Goal: Information Seeking & Learning: Learn about a topic

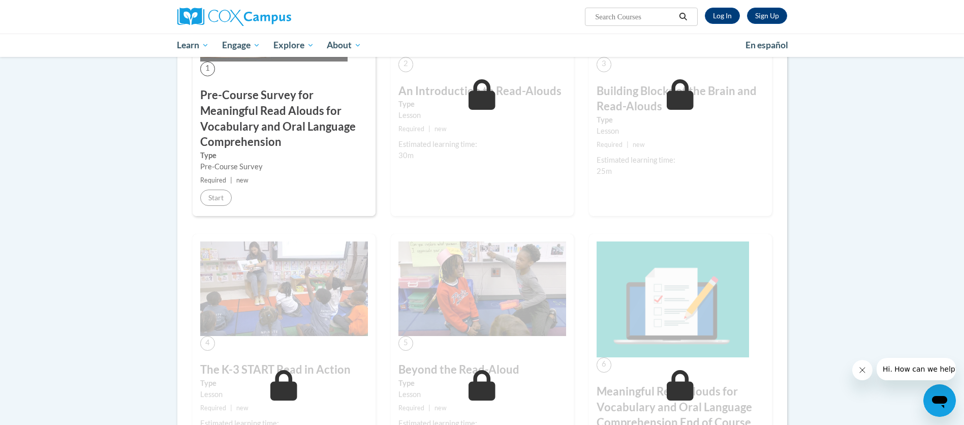
scroll to position [381, 0]
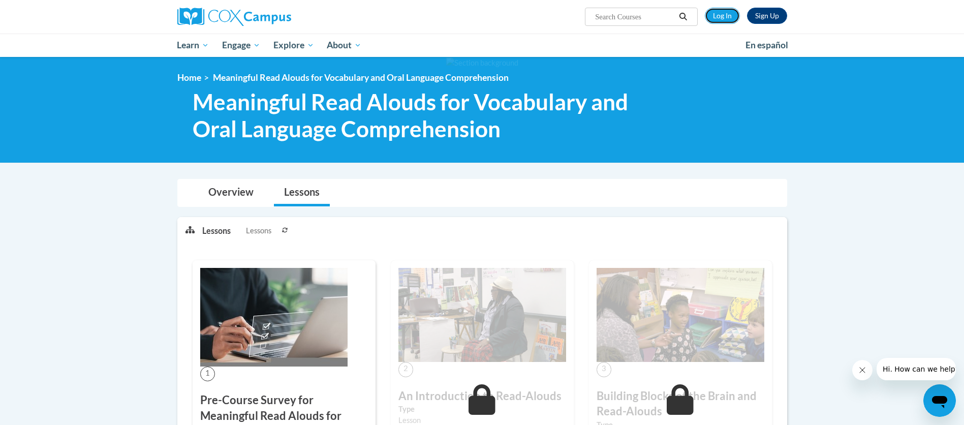
click at [722, 12] on link "Log In" at bounding box center [722, 16] width 35 height 16
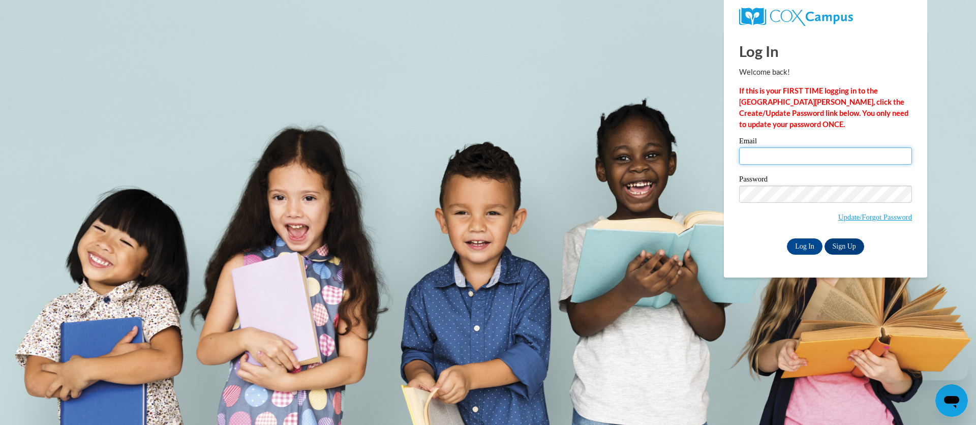
click at [757, 154] on input "Email" at bounding box center [825, 155] width 173 height 17
type input "nozarl@w-csd.org"
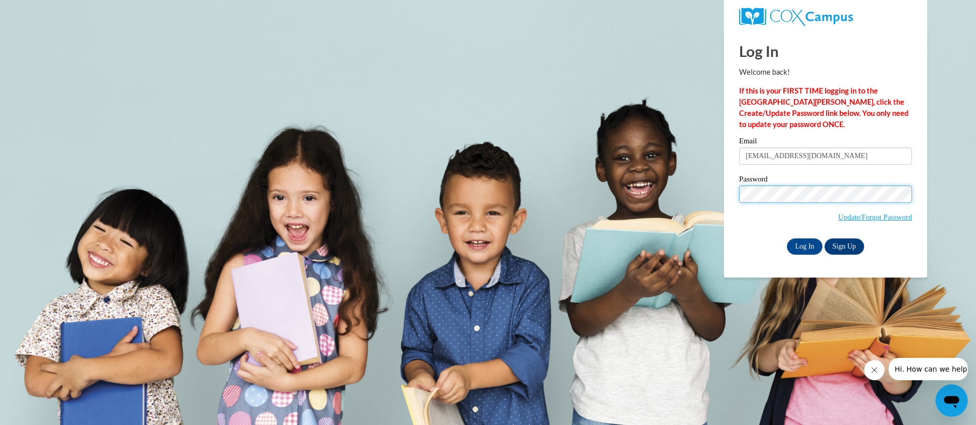
click at [787, 238] on input "Log In" at bounding box center [805, 246] width 36 height 16
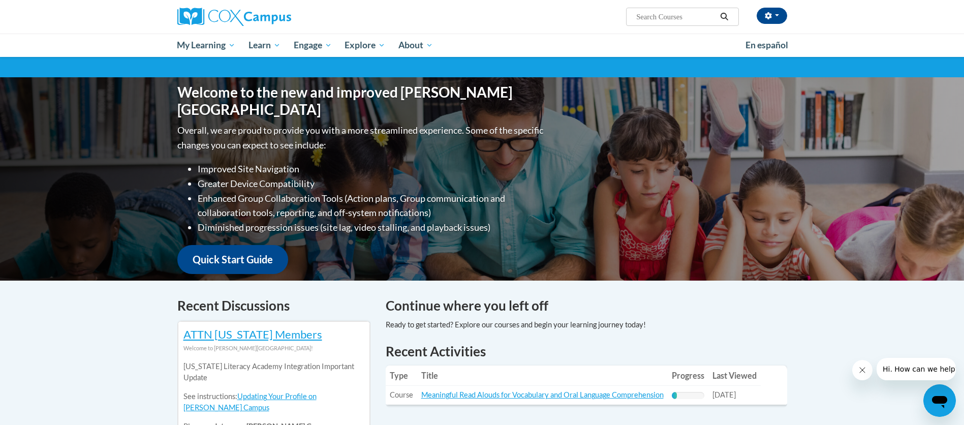
scroll to position [229, 0]
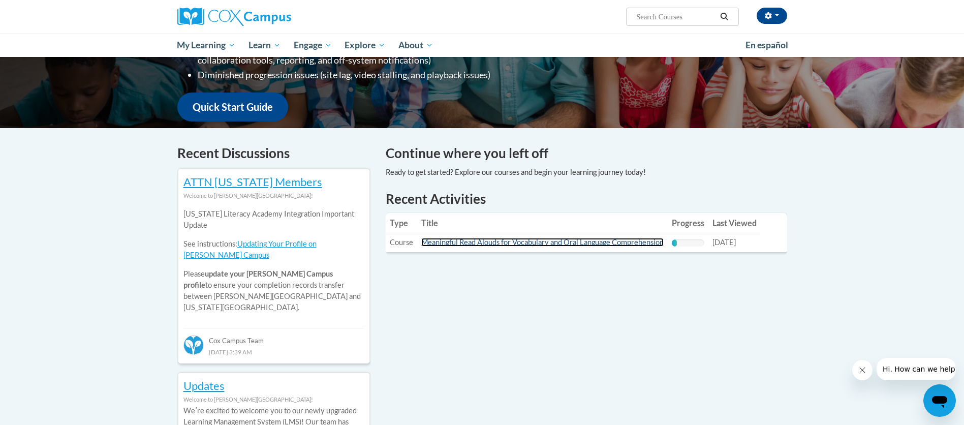
click at [508, 240] on link "Meaningful Read Alouds for Vocabulary and Oral Language Comprehension" at bounding box center [542, 242] width 242 height 9
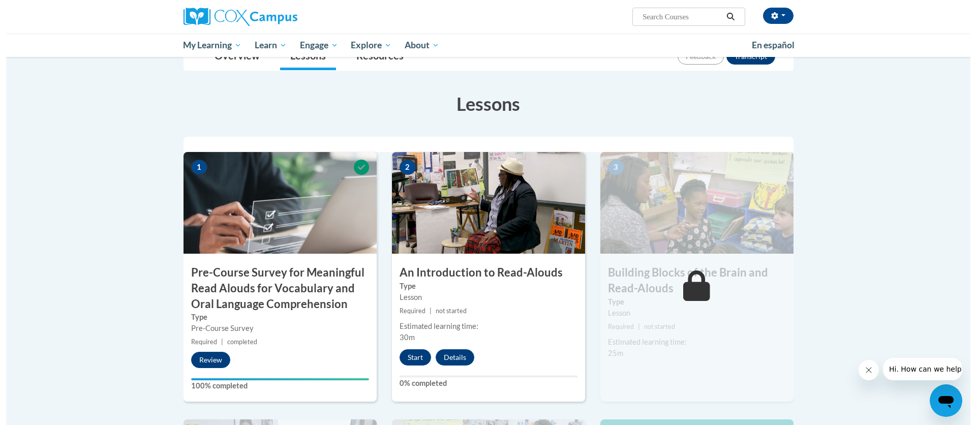
scroll to position [229, 0]
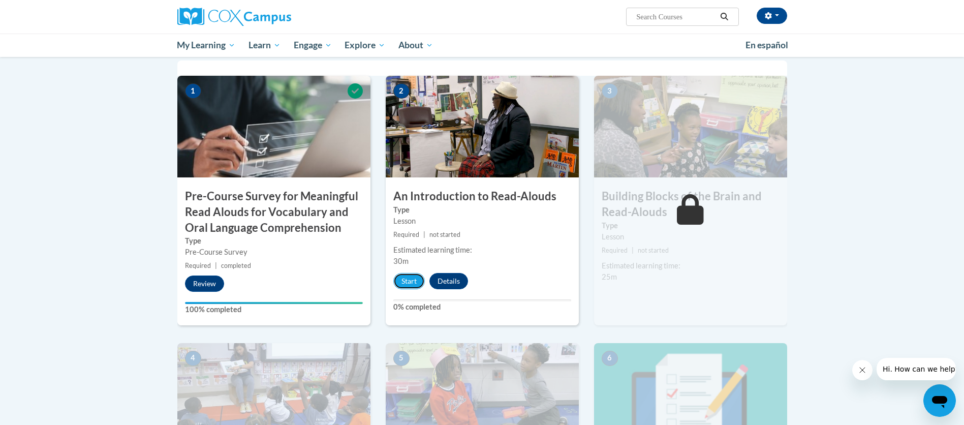
click at [413, 283] on button "Start" at bounding box center [409, 281] width 32 height 16
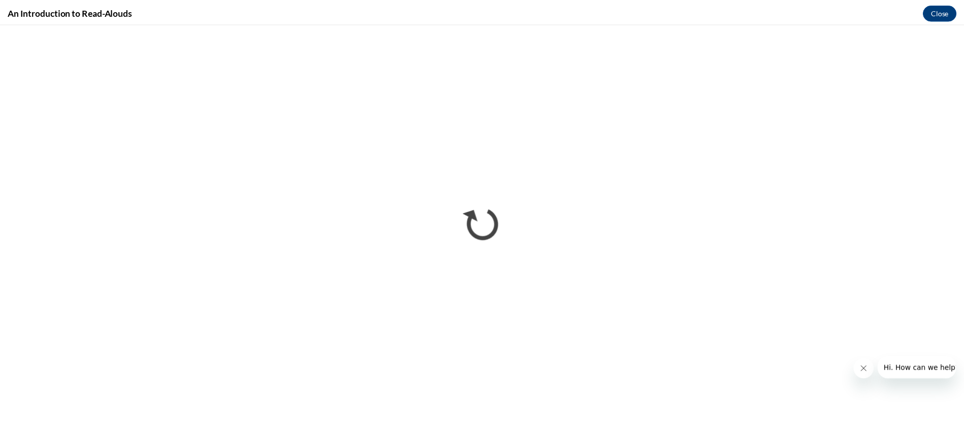
scroll to position [0, 0]
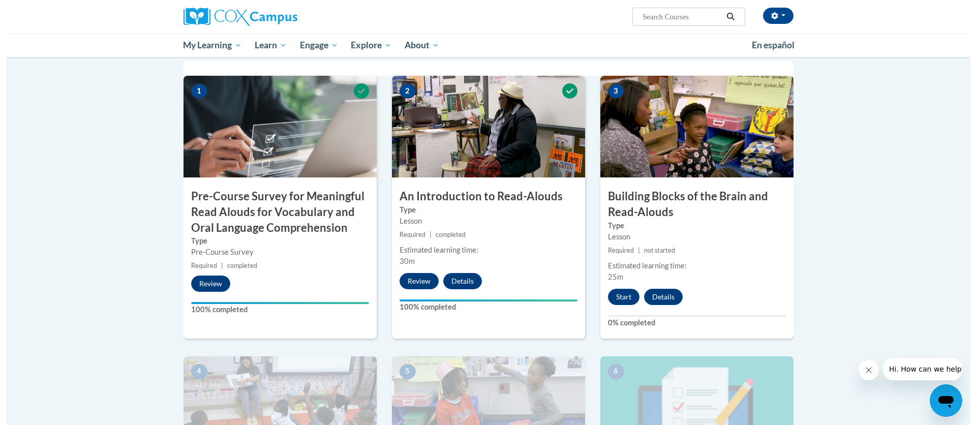
scroll to position [305, 0]
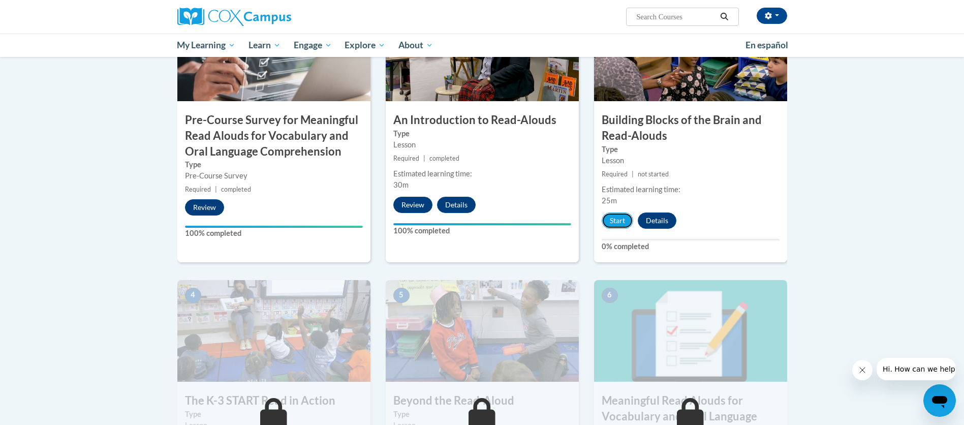
click at [617, 221] on button "Start" at bounding box center [618, 220] width 32 height 16
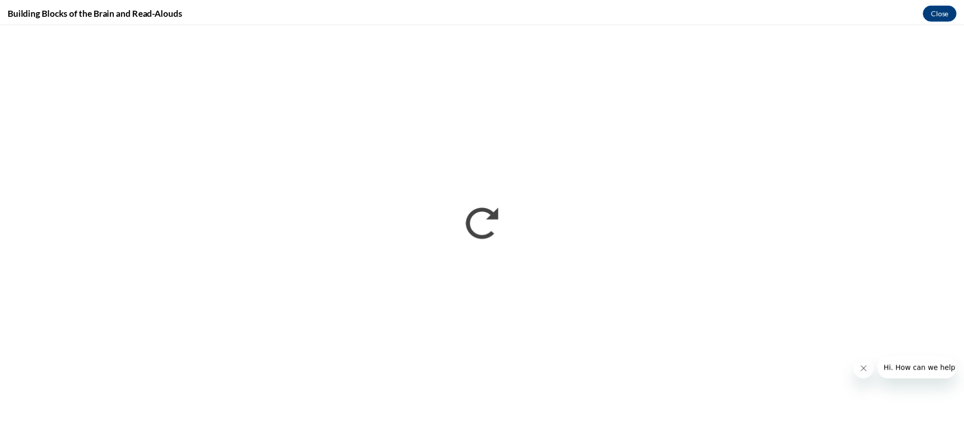
scroll to position [0, 0]
click at [949, 8] on button "Close" at bounding box center [951, 11] width 34 height 16
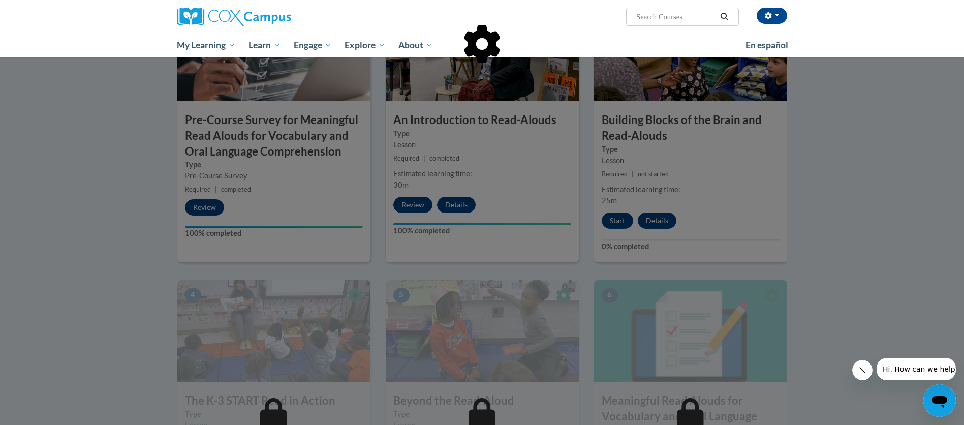
click at [900, 178] on div at bounding box center [482, 212] width 964 height 425
click at [825, 177] on div at bounding box center [482, 212] width 964 height 425
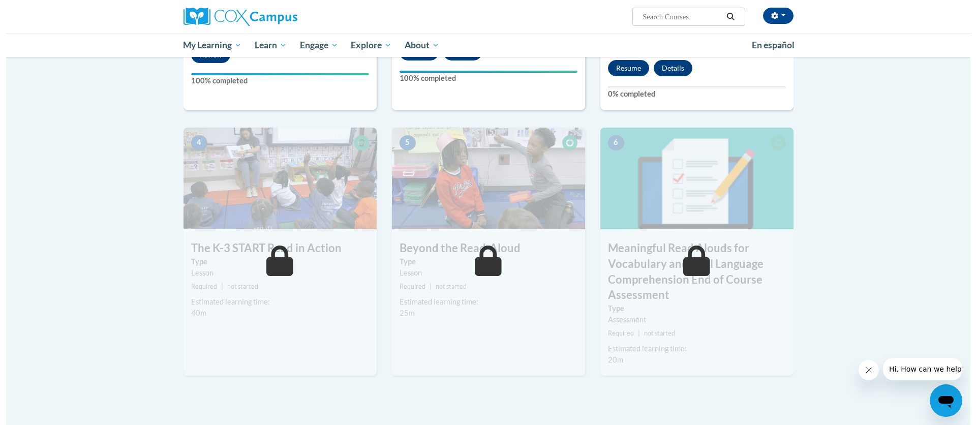
scroll to position [305, 0]
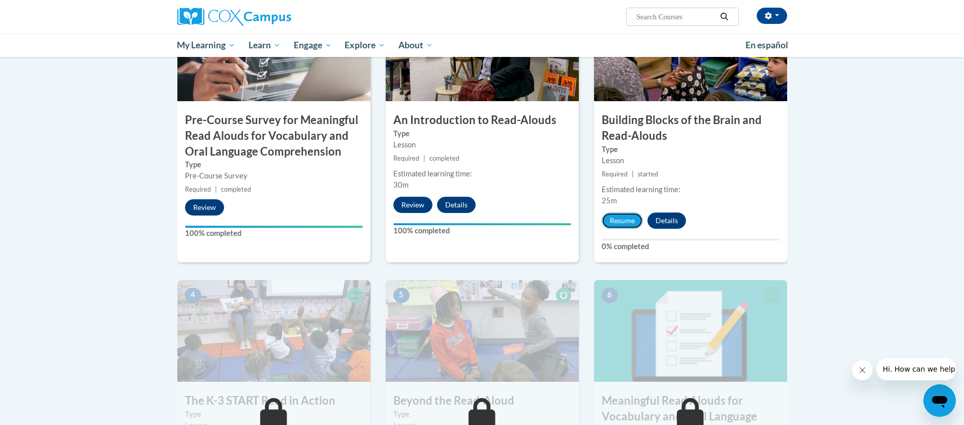
click at [620, 221] on button "Resume" at bounding box center [622, 220] width 41 height 16
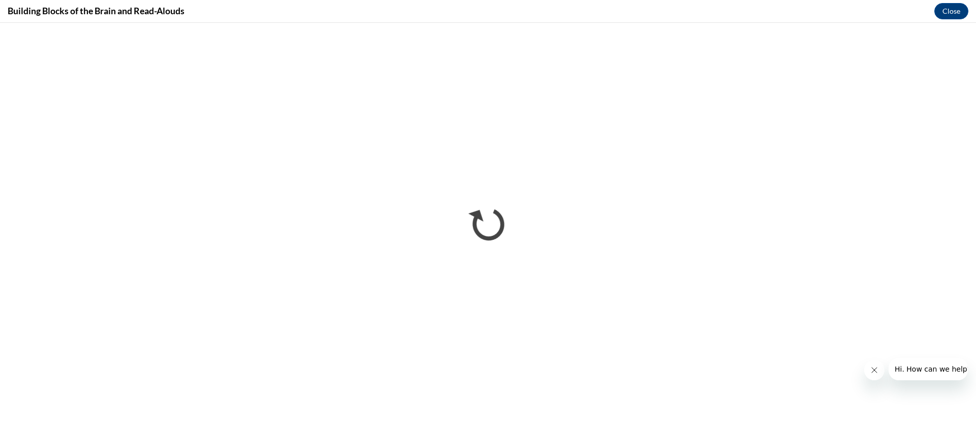
scroll to position [0, 0]
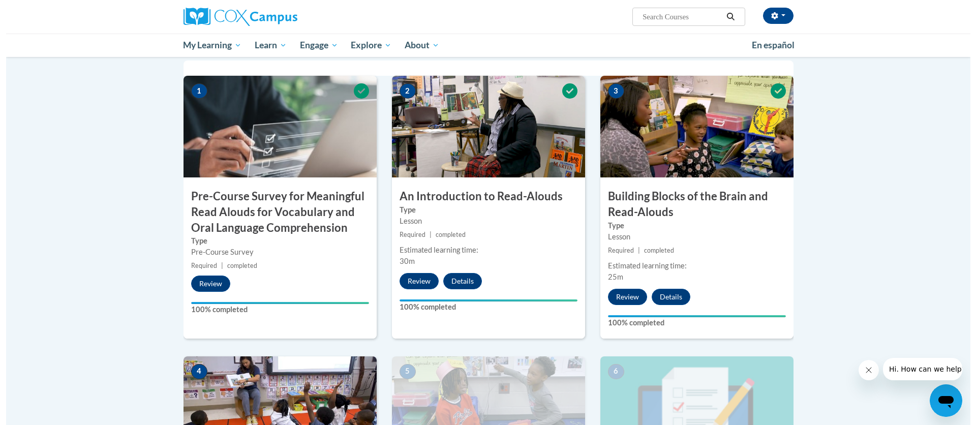
scroll to position [457, 0]
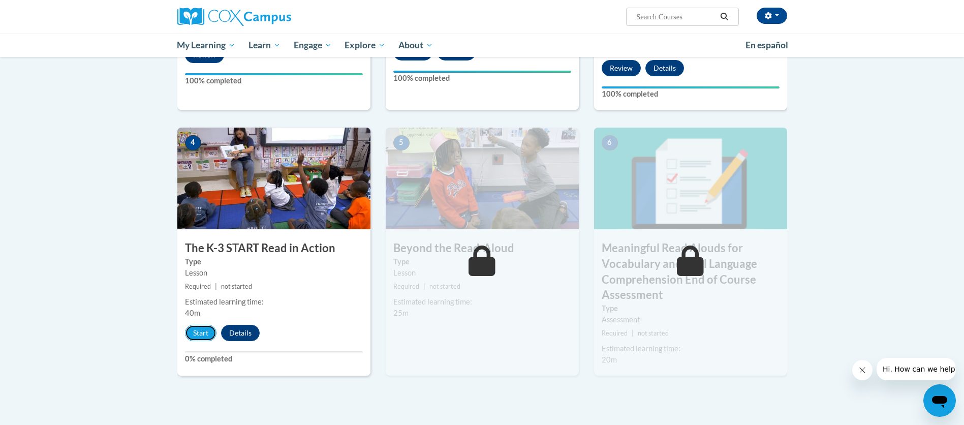
click at [202, 335] on button "Start" at bounding box center [201, 333] width 32 height 16
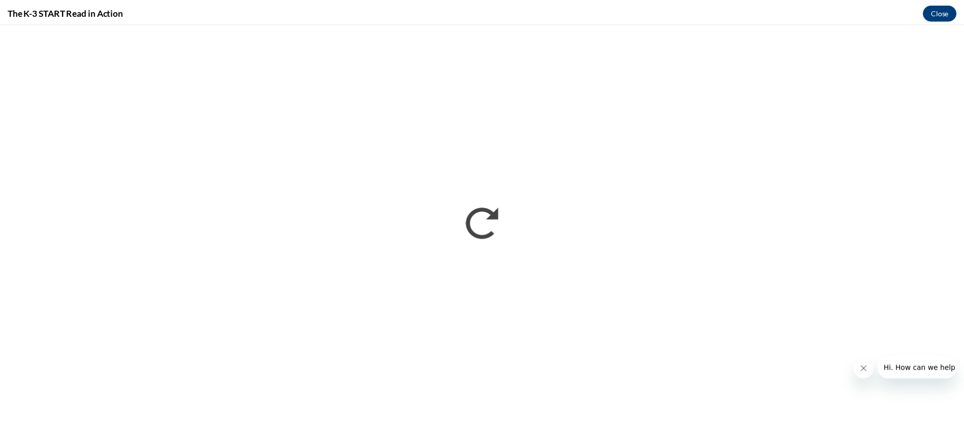
scroll to position [0, 0]
click at [954, 11] on button "Close" at bounding box center [951, 11] width 34 height 16
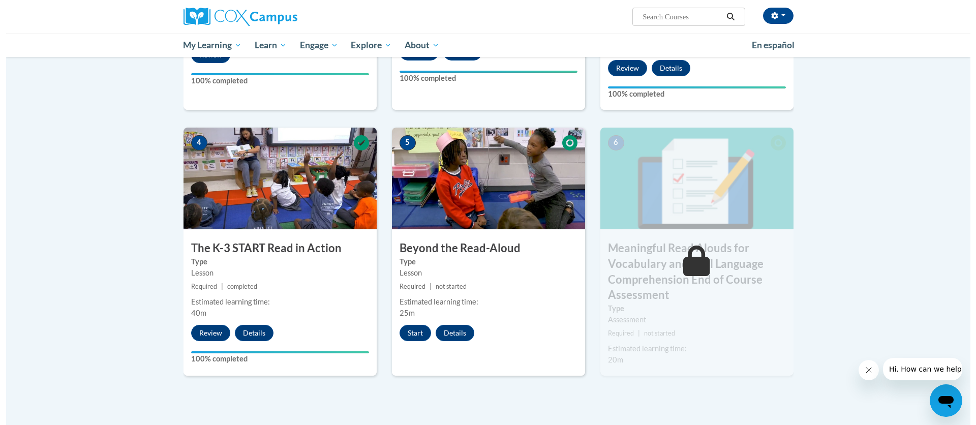
scroll to position [534, 0]
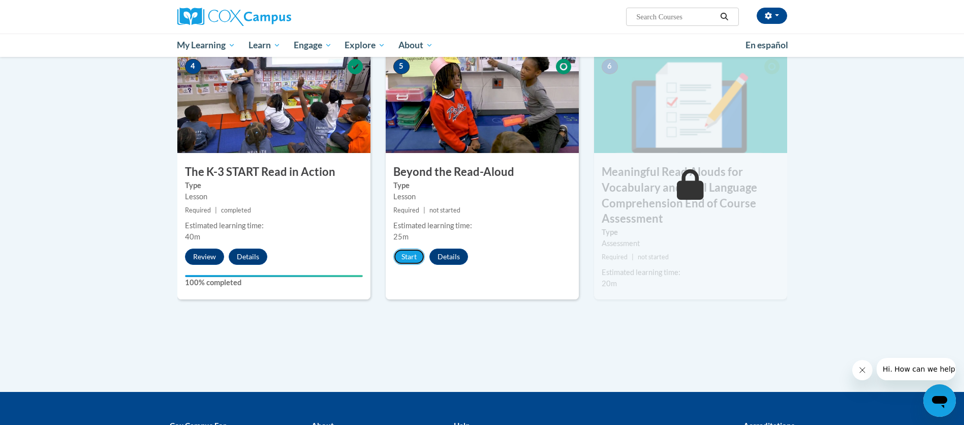
click at [404, 256] on button "Start" at bounding box center [409, 257] width 32 height 16
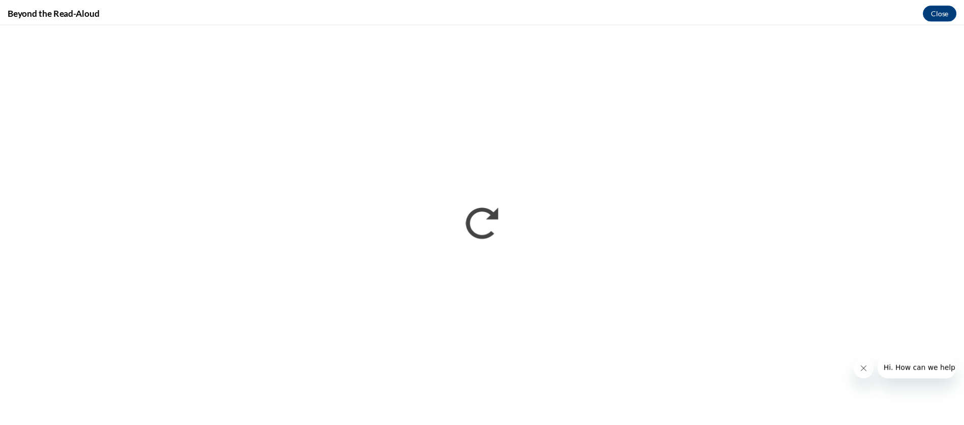
scroll to position [0, 0]
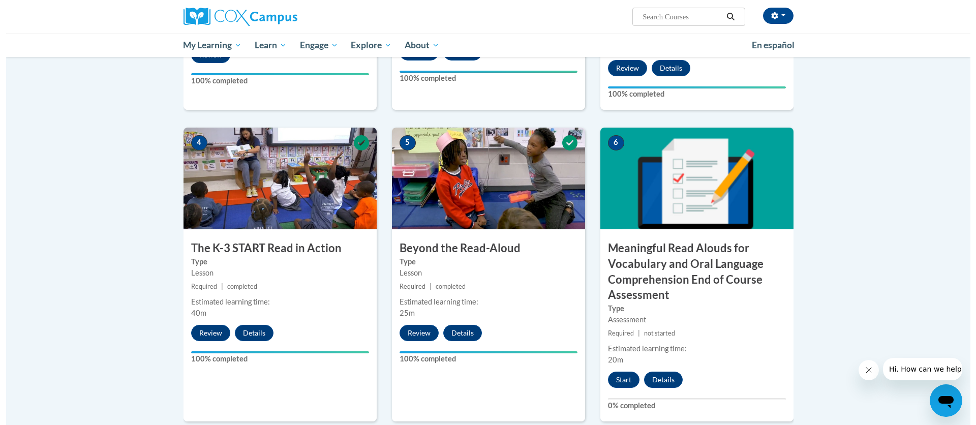
scroll to position [610, 0]
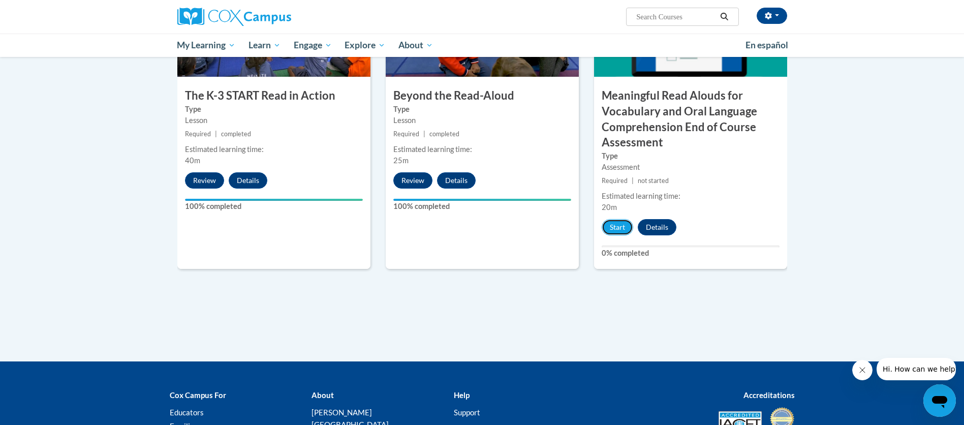
click at [611, 229] on button "Start" at bounding box center [618, 227] width 32 height 16
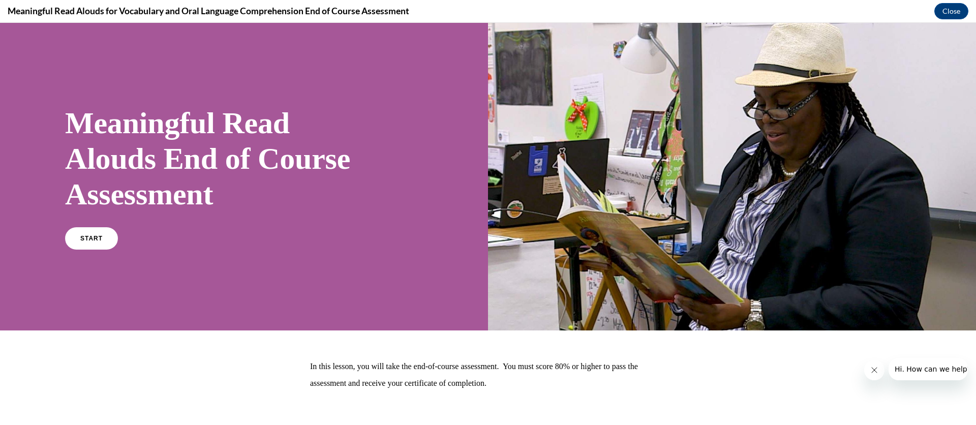
scroll to position [53, 0]
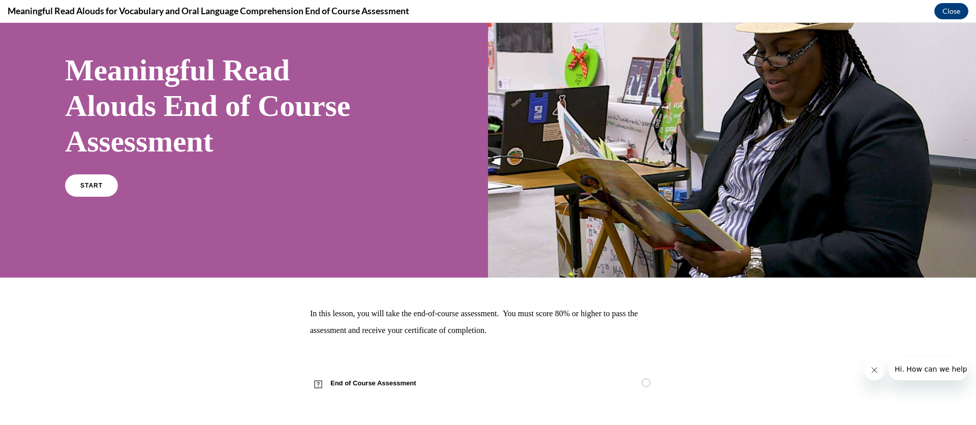
click at [0, 201] on div "Meaningful Read Alouds End of Course Assessment START" at bounding box center [244, 124] width 488 height 308
click at [113, 183] on link "START" at bounding box center [91, 185] width 53 height 22
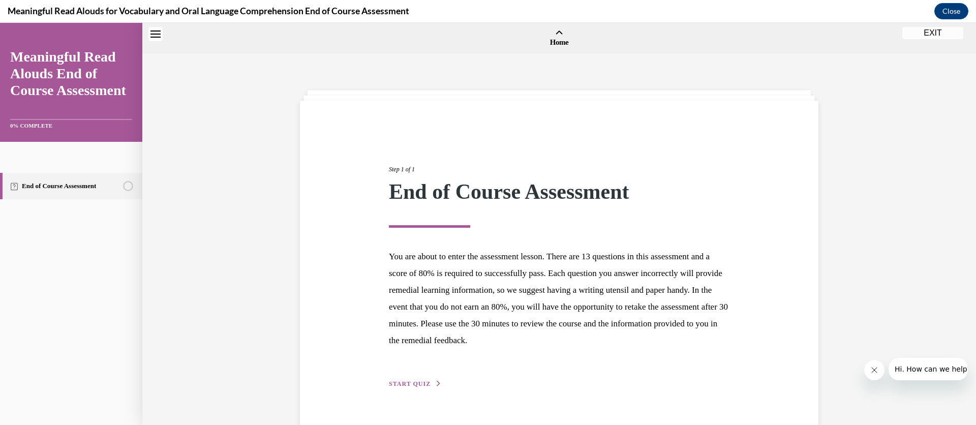
scroll to position [32, 0]
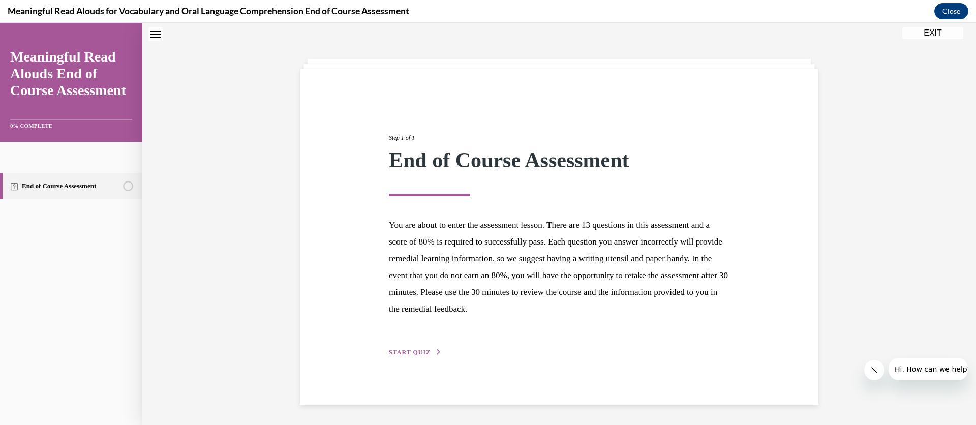
click at [414, 354] on span "START QUIZ" at bounding box center [410, 352] width 42 height 7
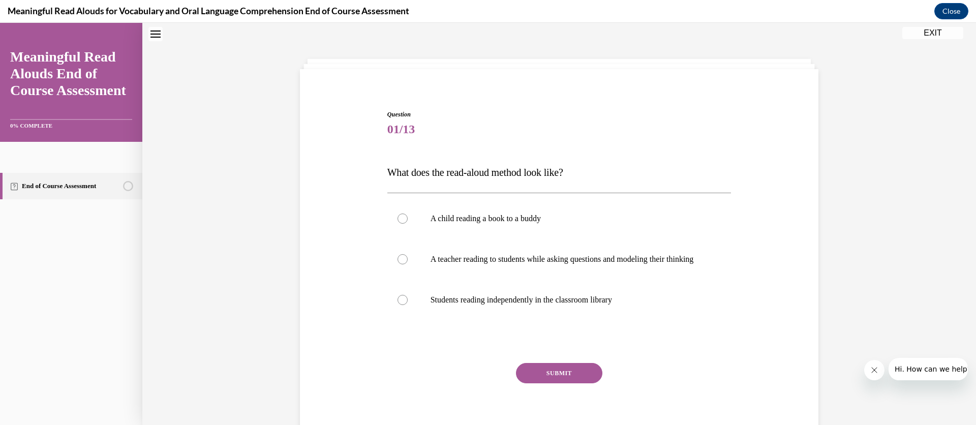
scroll to position [31, 0]
click at [397, 264] on div at bounding box center [402, 260] width 10 height 10
click at [397, 264] on input "A teacher reading to students while asking questions and modeling their thinking" at bounding box center [402, 260] width 10 height 10
radio input "true"
click at [533, 383] on button "SUBMIT" at bounding box center [559, 373] width 86 height 20
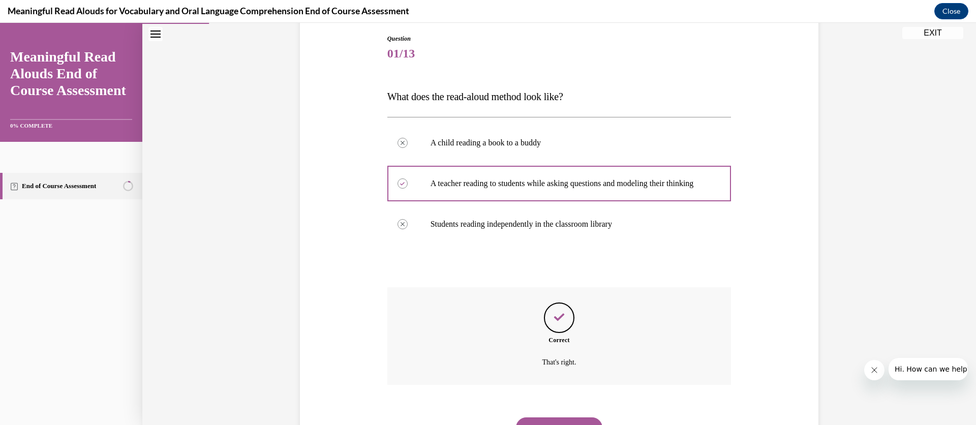
scroll to position [166, 0]
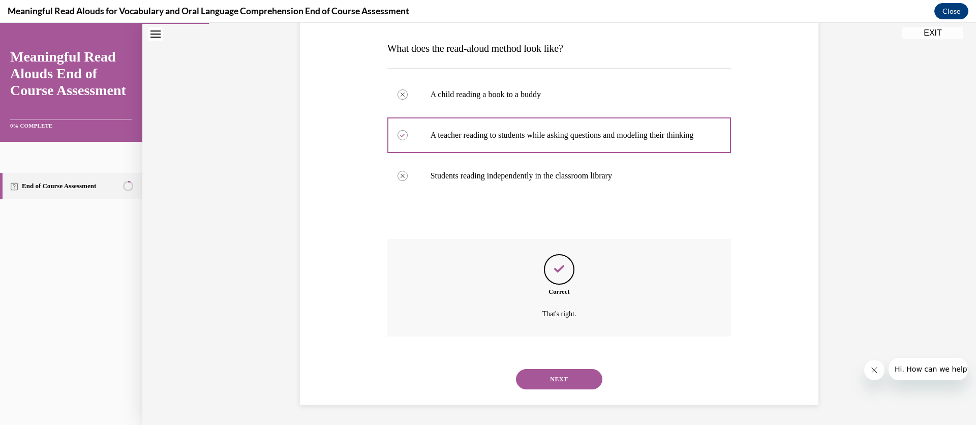
click at [538, 375] on button "NEXT" at bounding box center [559, 379] width 86 height 20
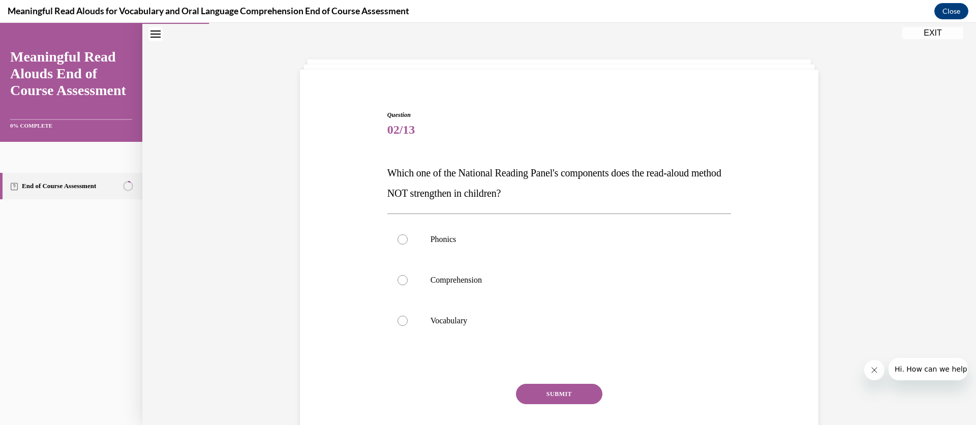
click at [397, 235] on div at bounding box center [402, 239] width 10 height 10
click at [397, 235] on input "Phonics" at bounding box center [402, 239] width 10 height 10
radio input "true"
click at [560, 388] on button "SUBMIT" at bounding box center [559, 394] width 86 height 20
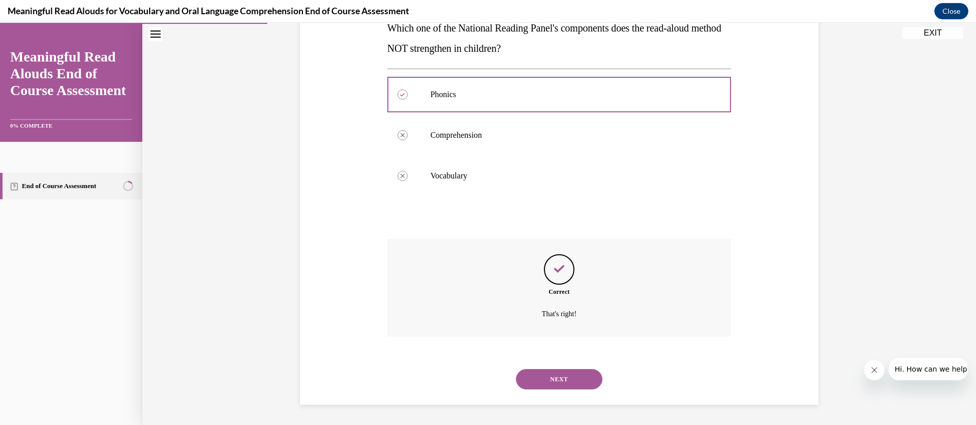
click at [549, 377] on button "NEXT" at bounding box center [559, 379] width 86 height 20
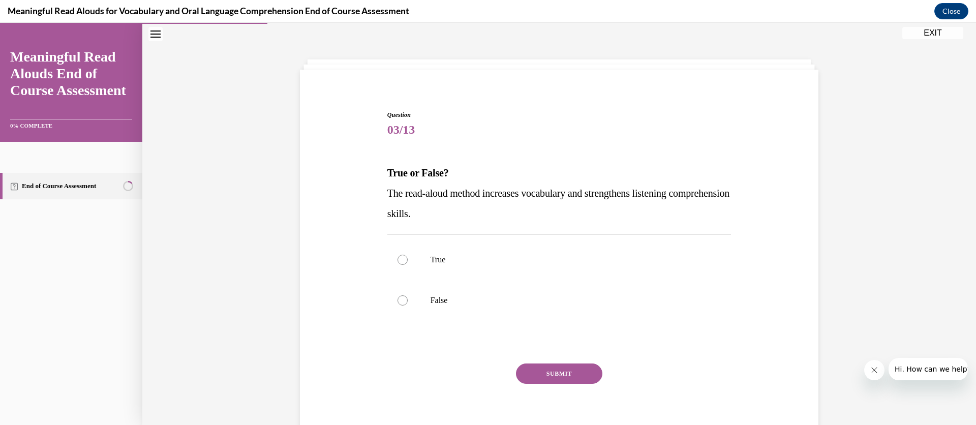
click at [397, 256] on div at bounding box center [402, 260] width 10 height 10
click at [397, 256] on input "True" at bounding box center [402, 260] width 10 height 10
radio input "true"
click at [560, 372] on button "SUBMIT" at bounding box center [559, 373] width 86 height 20
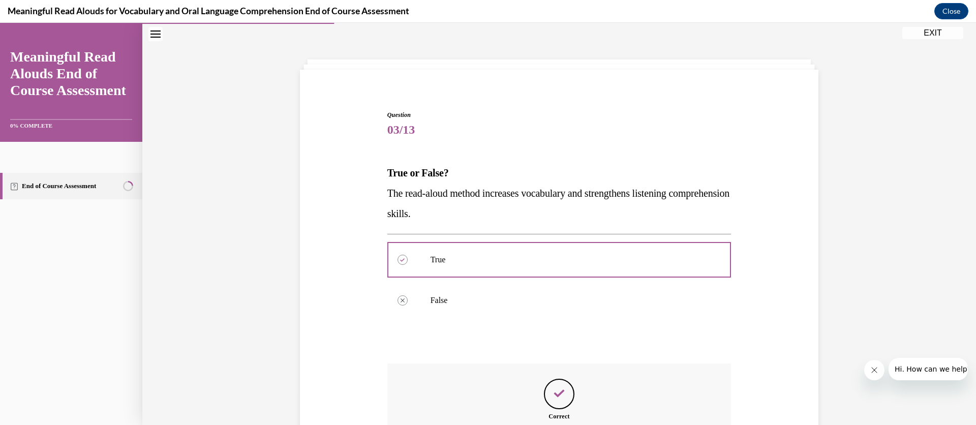
scroll to position [156, 0]
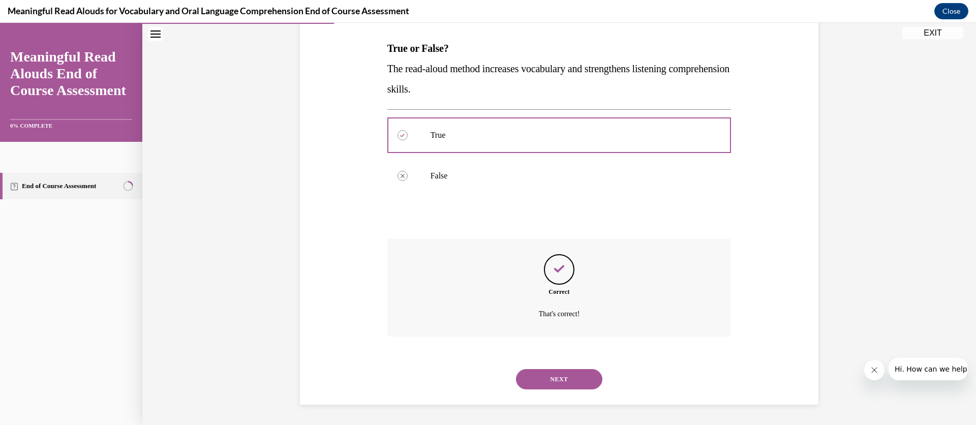
click at [544, 375] on button "NEXT" at bounding box center [559, 379] width 86 height 20
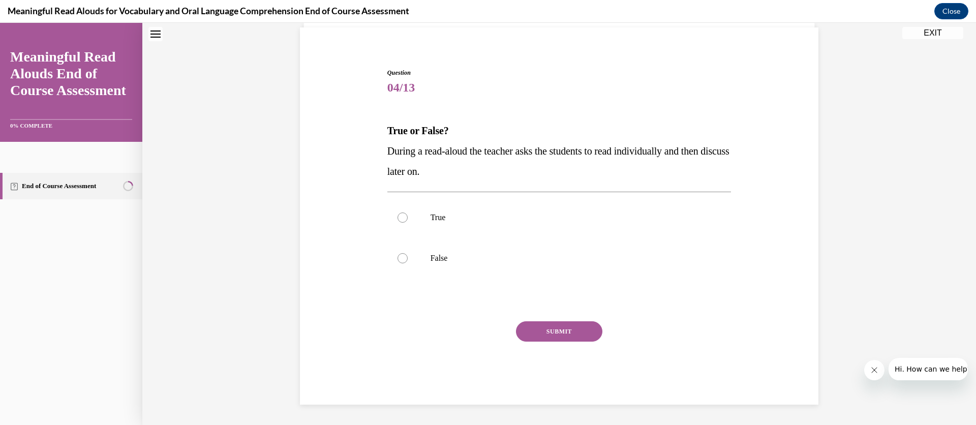
scroll to position [31, 0]
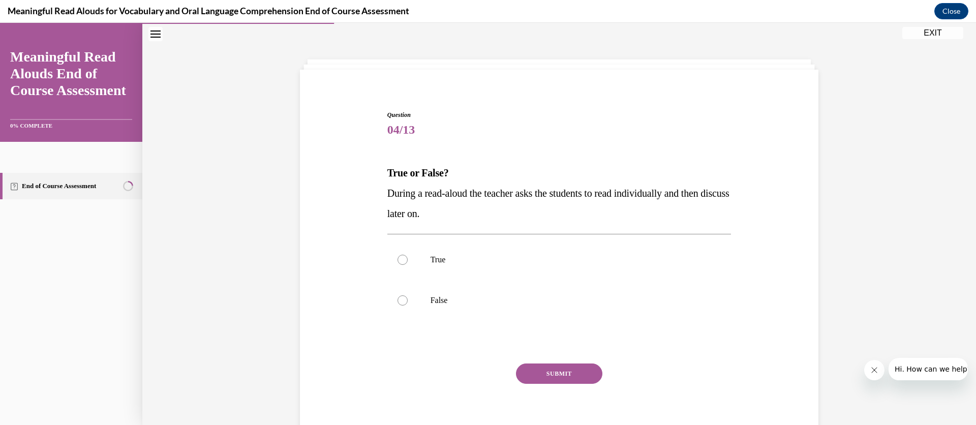
click at [392, 306] on label "False" at bounding box center [559, 300] width 344 height 41
click at [397, 305] on input "False" at bounding box center [402, 300] width 10 height 10
radio input "true"
click at [557, 372] on button "SUBMIT" at bounding box center [559, 373] width 86 height 20
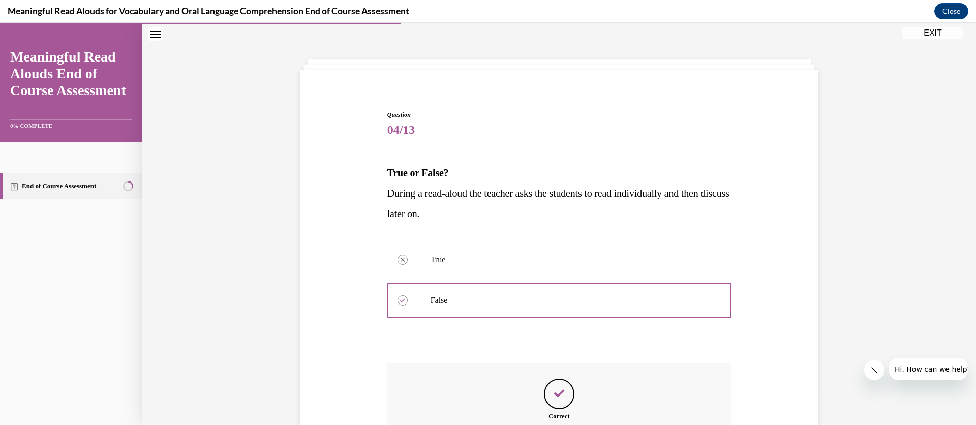
scroll to position [156, 0]
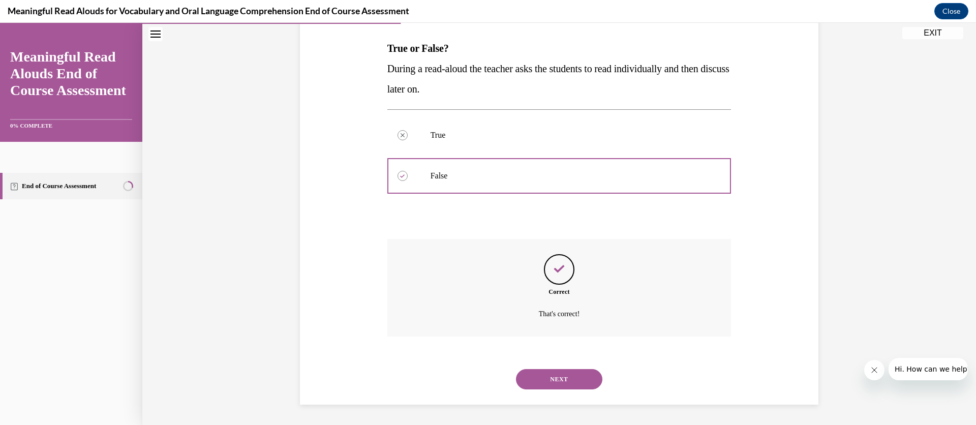
click at [560, 376] on button "NEXT" at bounding box center [559, 379] width 86 height 20
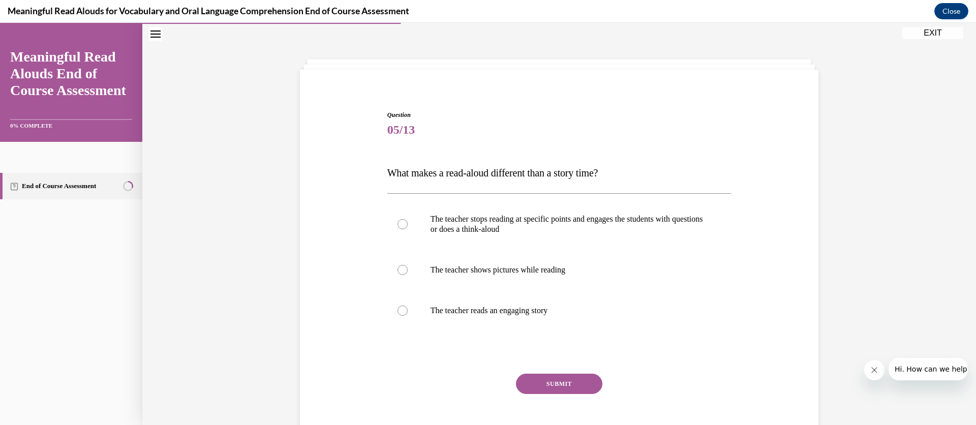
click at [400, 227] on div at bounding box center [402, 224] width 10 height 10
click at [400, 227] on input "The teacher stops reading at specific points and engages the students with ques…" at bounding box center [402, 224] width 10 height 10
radio input "true"
click at [567, 379] on button "SUBMIT" at bounding box center [559, 384] width 86 height 20
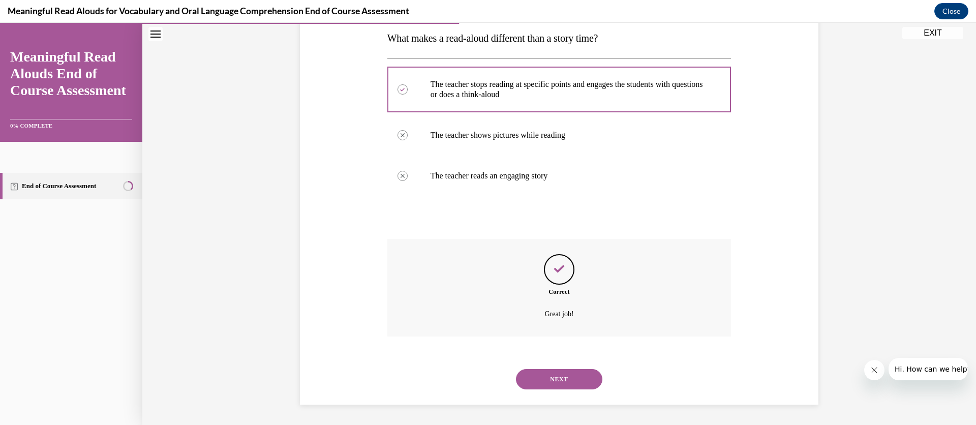
click at [547, 380] on button "NEXT" at bounding box center [559, 379] width 86 height 20
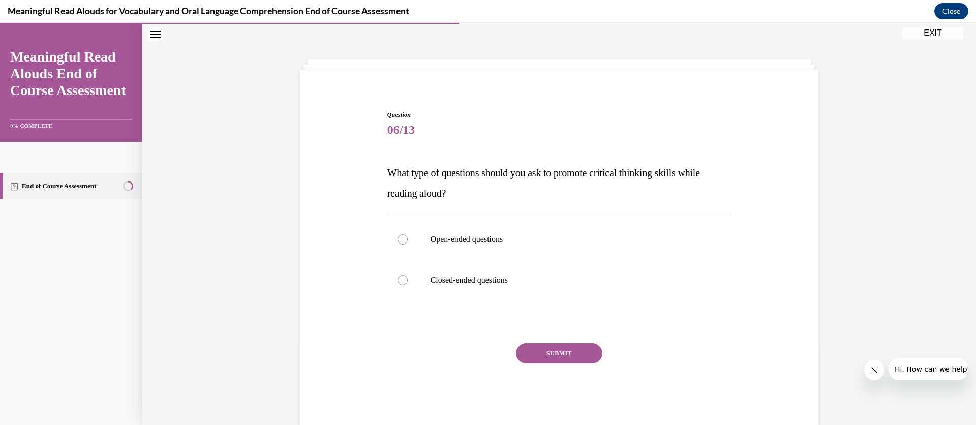
click at [397, 244] on div at bounding box center [402, 239] width 10 height 10
click at [397, 244] on input "Open-ended questions" at bounding box center [402, 239] width 10 height 10
radio input "true"
click at [558, 352] on button "SUBMIT" at bounding box center [559, 353] width 86 height 20
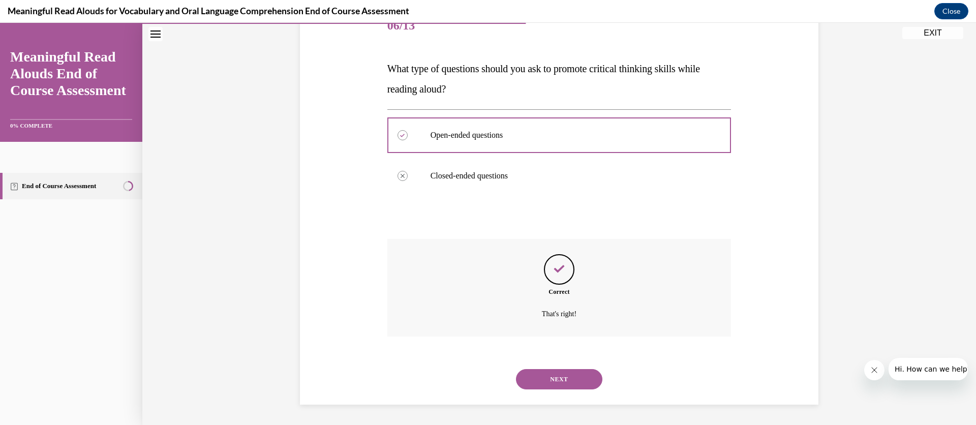
click at [551, 377] on button "NEXT" at bounding box center [559, 379] width 86 height 20
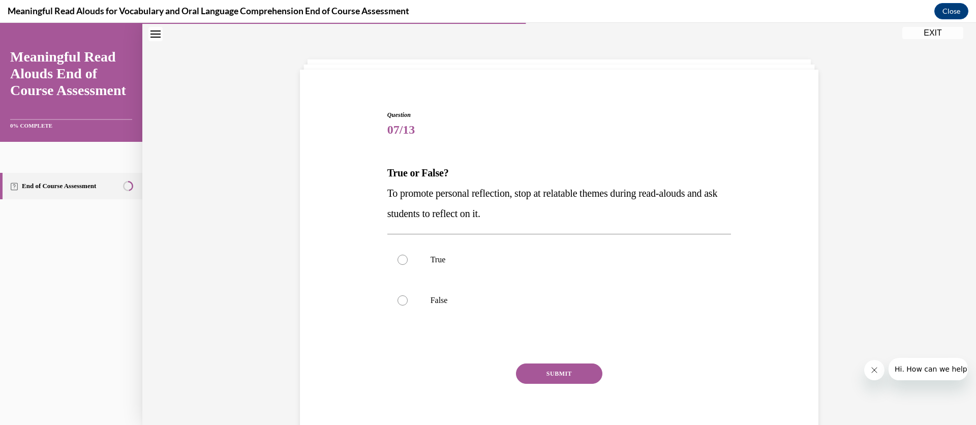
click at [397, 259] on div at bounding box center [402, 260] width 10 height 10
click at [397, 259] on input "True" at bounding box center [402, 260] width 10 height 10
radio input "true"
click at [563, 370] on button "SUBMIT" at bounding box center [559, 373] width 86 height 20
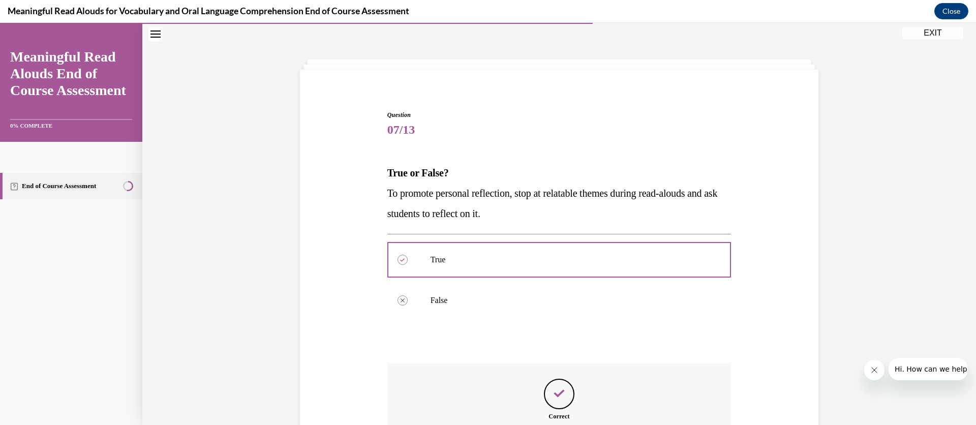
scroll to position [107, 0]
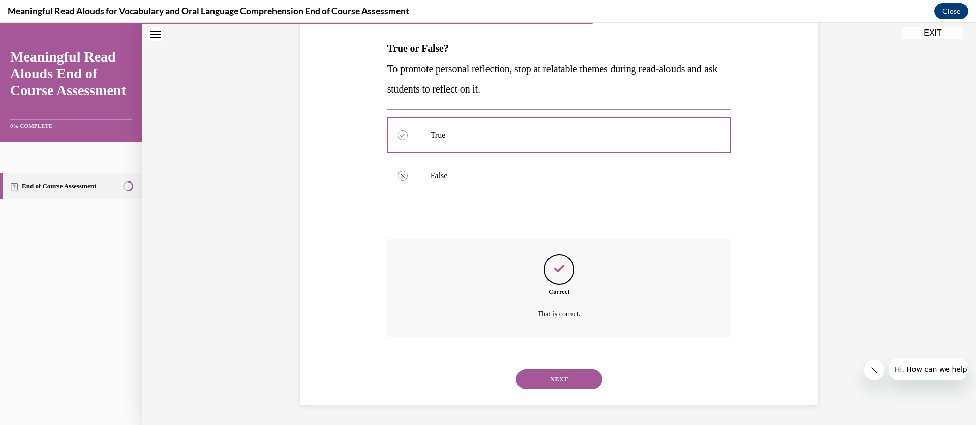
click at [544, 383] on button "NEXT" at bounding box center [559, 379] width 86 height 20
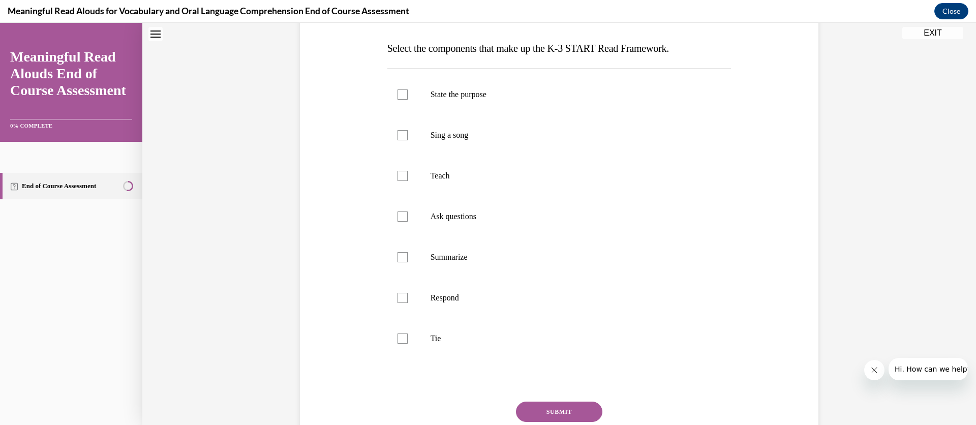
scroll to position [31, 0]
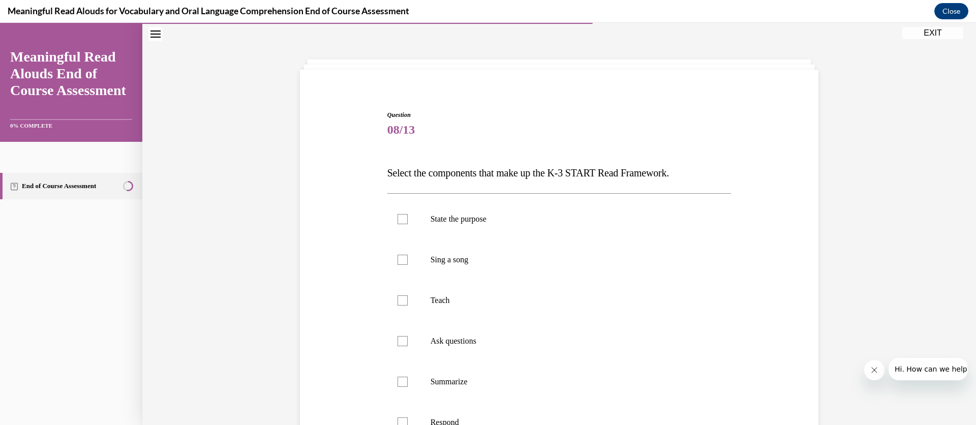
click at [393, 211] on label "State the purpose" at bounding box center [559, 219] width 344 height 41
click at [397, 214] on input "State the purpose" at bounding box center [402, 219] width 10 height 10
checkbox input "true"
click at [401, 295] on div at bounding box center [402, 300] width 10 height 10
click at [401, 295] on input "Teach" at bounding box center [402, 300] width 10 height 10
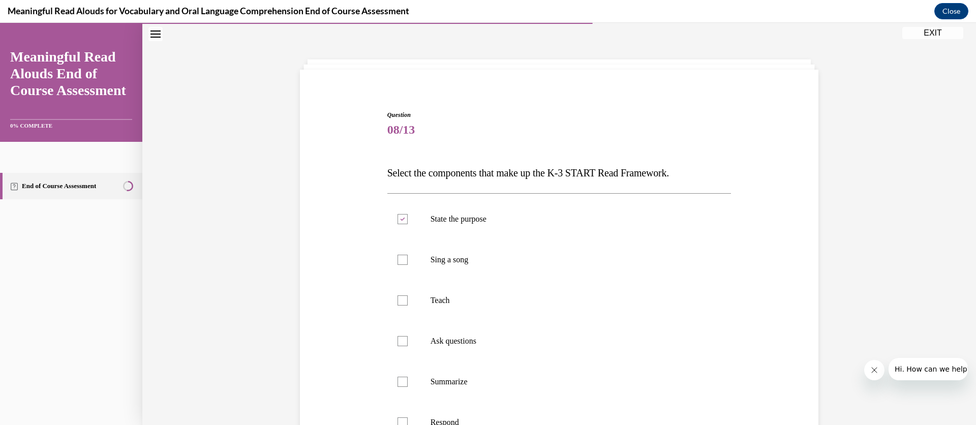
checkbox input "true"
click at [401, 341] on div at bounding box center [402, 341] width 10 height 10
click at [401, 341] on input "Ask questions" at bounding box center [402, 341] width 10 height 10
checkbox input "true"
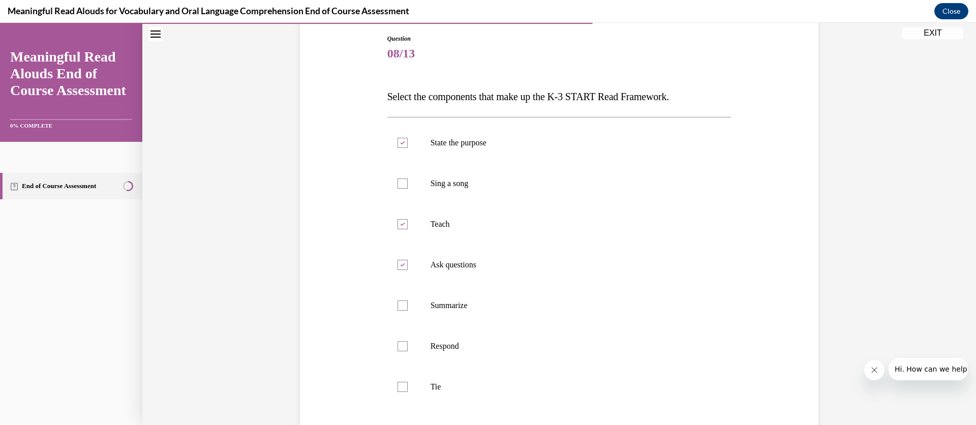
click at [397, 344] on div at bounding box center [402, 346] width 10 height 10
click at [397, 344] on input "Respond" at bounding box center [402, 346] width 10 height 10
checkbox input "true"
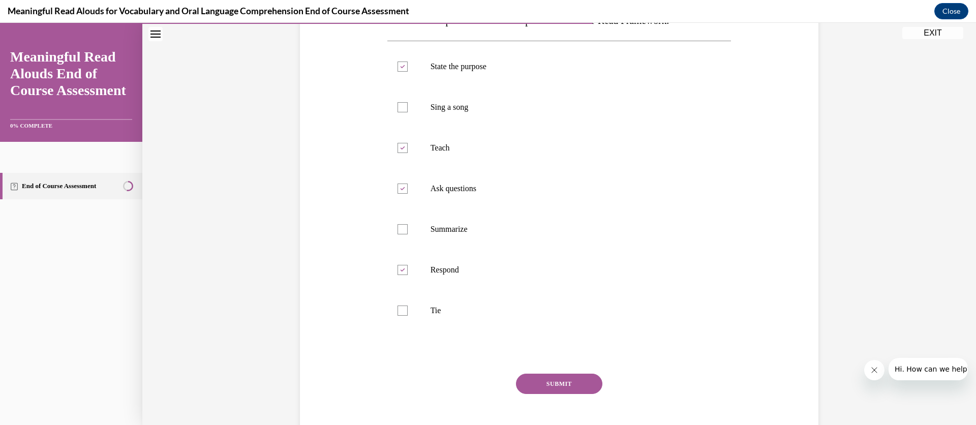
click at [542, 382] on button "SUBMIT" at bounding box center [559, 384] width 86 height 20
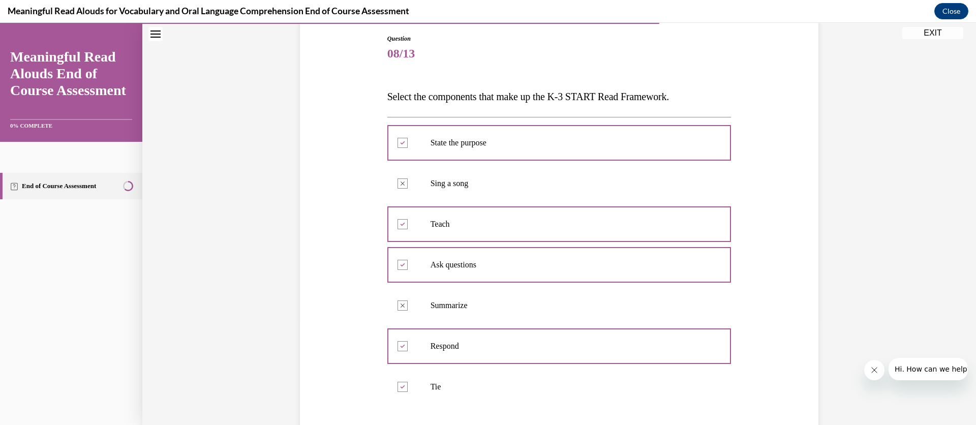
scroll to position [318, 0]
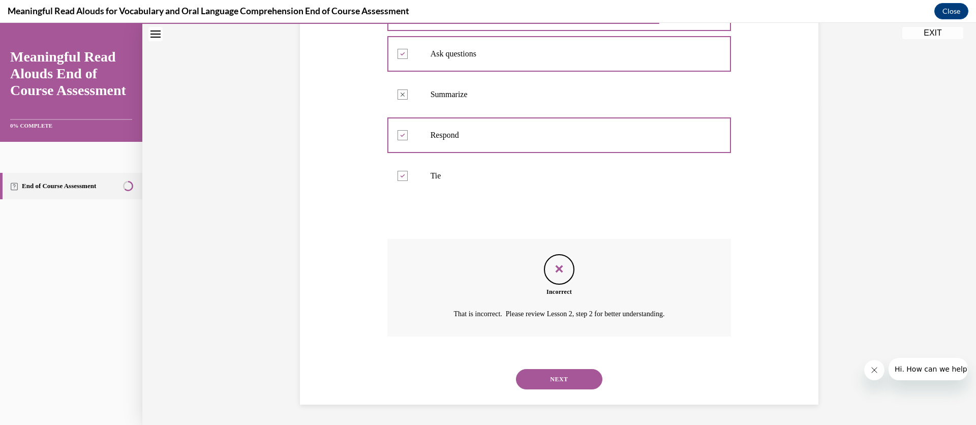
click at [562, 384] on button "NEXT" at bounding box center [559, 379] width 86 height 20
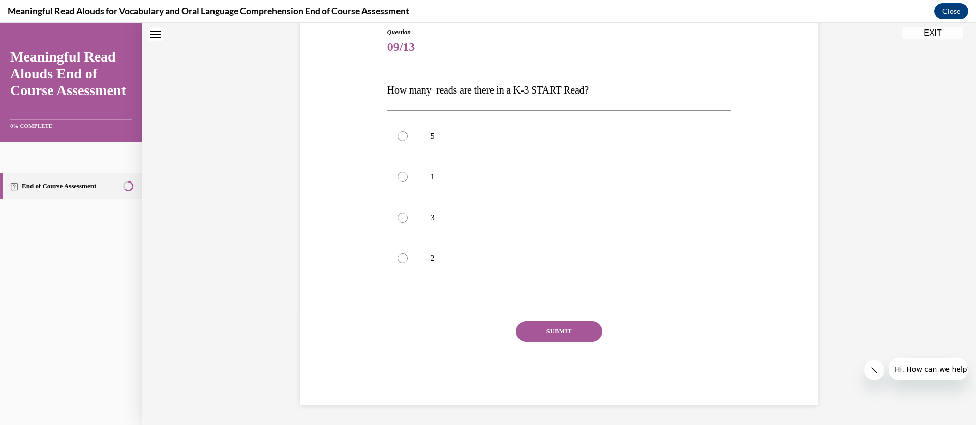
scroll to position [31, 0]
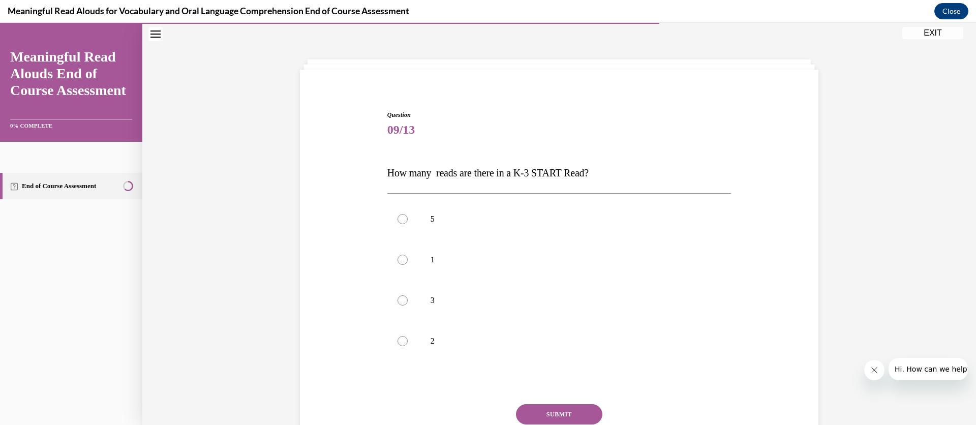
click at [390, 301] on label "3" at bounding box center [559, 300] width 344 height 41
click at [397, 301] on input "3" at bounding box center [402, 300] width 10 height 10
radio input "true"
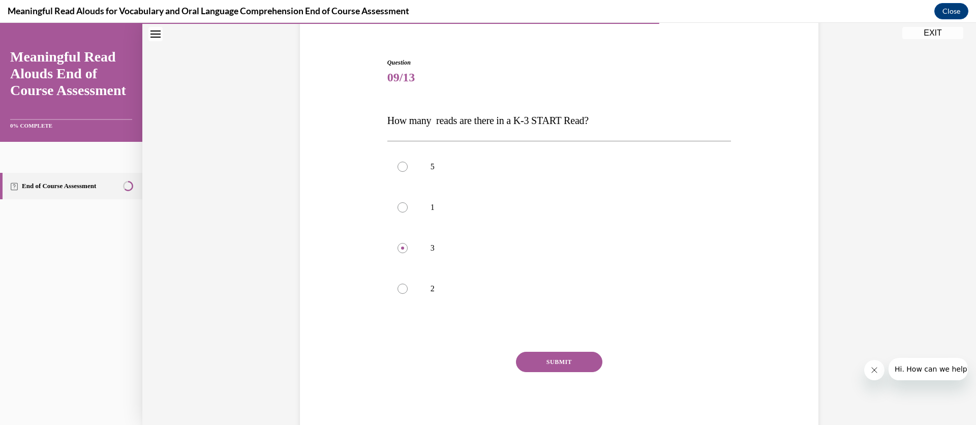
click at [541, 366] on button "SUBMIT" at bounding box center [559, 362] width 86 height 20
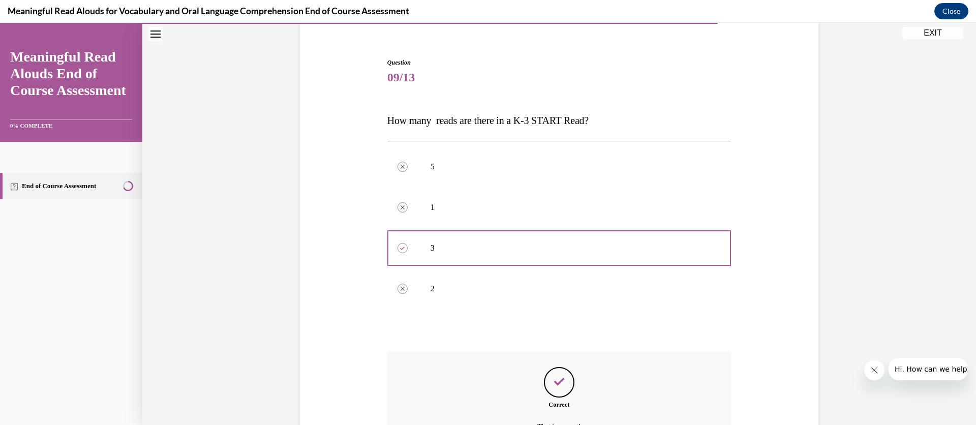
scroll to position [196, 0]
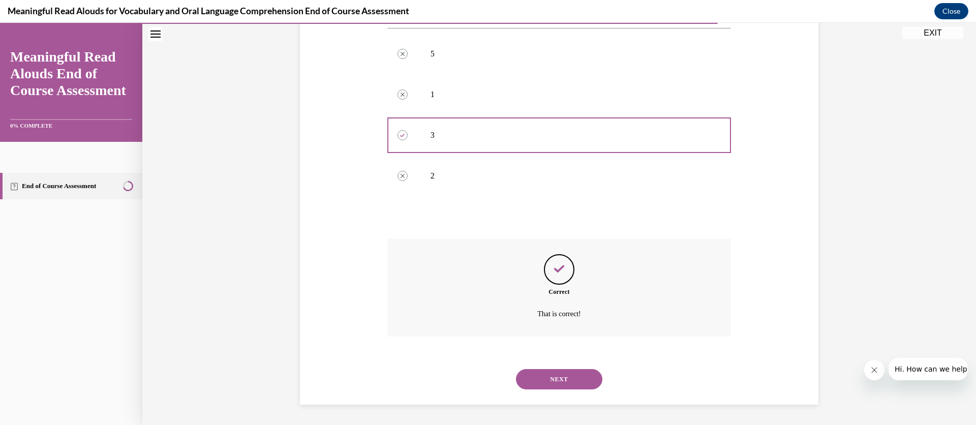
click at [541, 379] on button "NEXT" at bounding box center [559, 379] width 86 height 20
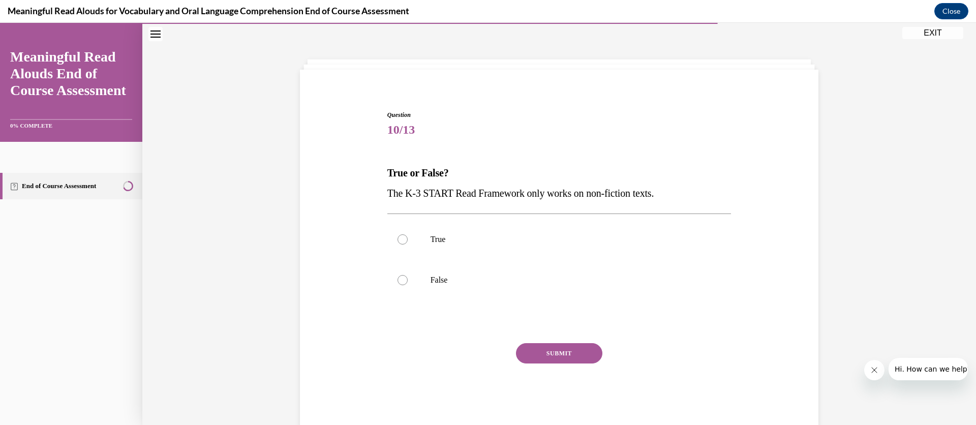
click at [397, 279] on div at bounding box center [402, 280] width 10 height 10
click at [397, 279] on input "False" at bounding box center [402, 280] width 10 height 10
radio input "true"
click at [537, 355] on button "SUBMIT" at bounding box center [559, 353] width 86 height 20
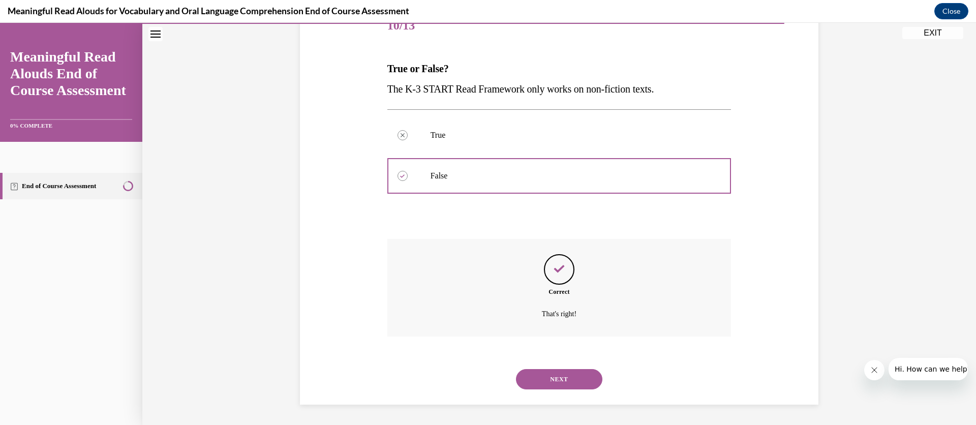
click at [547, 381] on button "NEXT" at bounding box center [559, 379] width 86 height 20
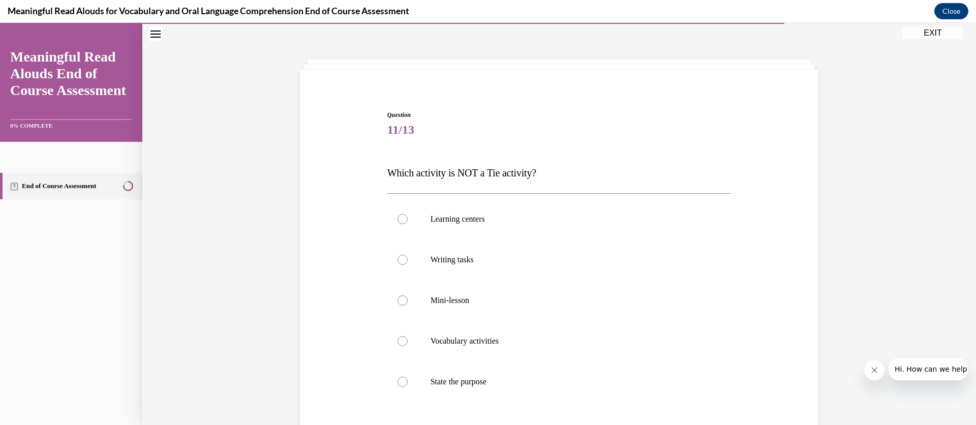
click at [397, 382] on div at bounding box center [402, 382] width 10 height 10
click at [397, 382] on input "State the purpose" at bounding box center [402, 382] width 10 height 10
radio input "true"
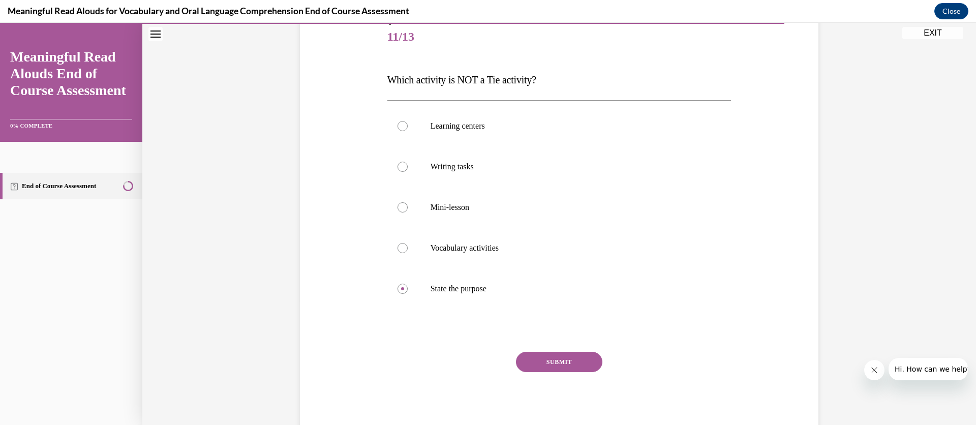
click at [533, 365] on button "SUBMIT" at bounding box center [559, 362] width 86 height 20
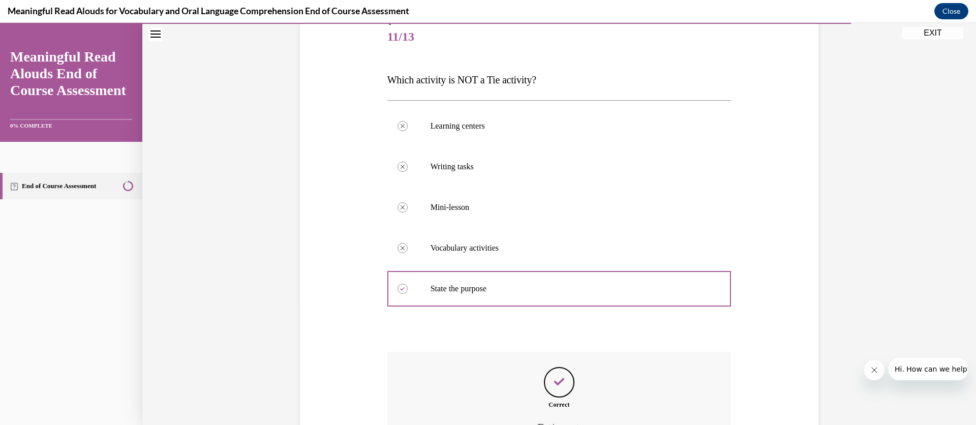
scroll to position [200, 0]
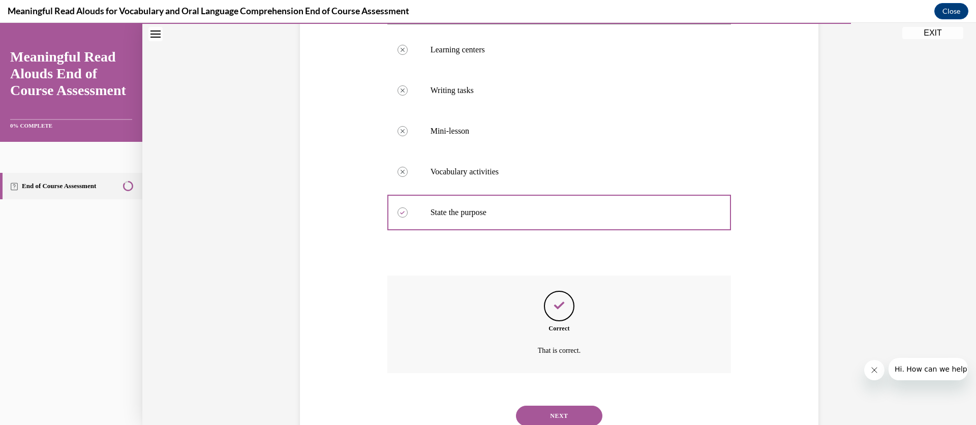
click at [557, 414] on button "NEXT" at bounding box center [559, 416] width 86 height 20
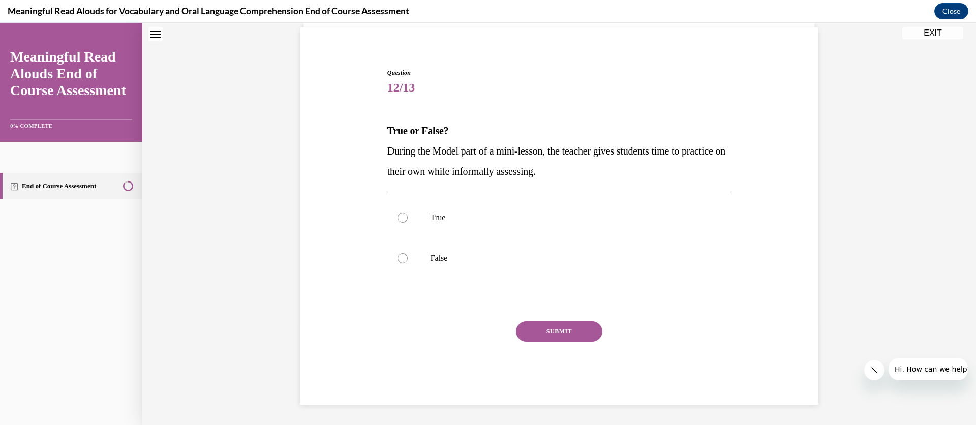
scroll to position [31, 0]
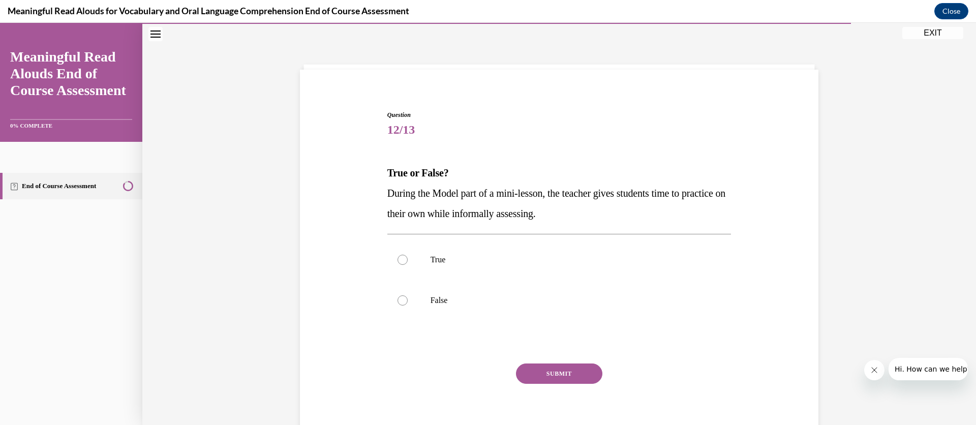
click at [397, 259] on div at bounding box center [402, 260] width 10 height 10
click at [397, 259] on input "True" at bounding box center [402, 260] width 10 height 10
radio input "true"
click at [397, 300] on div at bounding box center [402, 300] width 10 height 10
click at [397, 300] on input "False" at bounding box center [402, 300] width 10 height 10
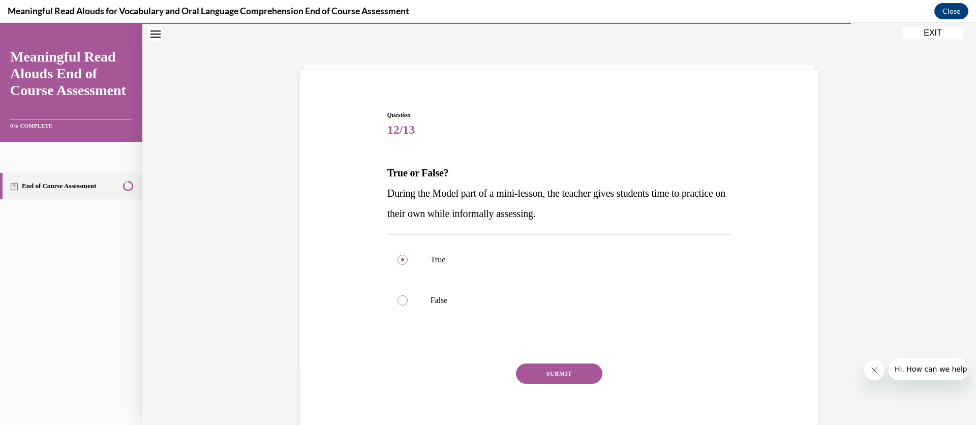
radio input "true"
click at [577, 375] on button "SUBMIT" at bounding box center [559, 373] width 86 height 20
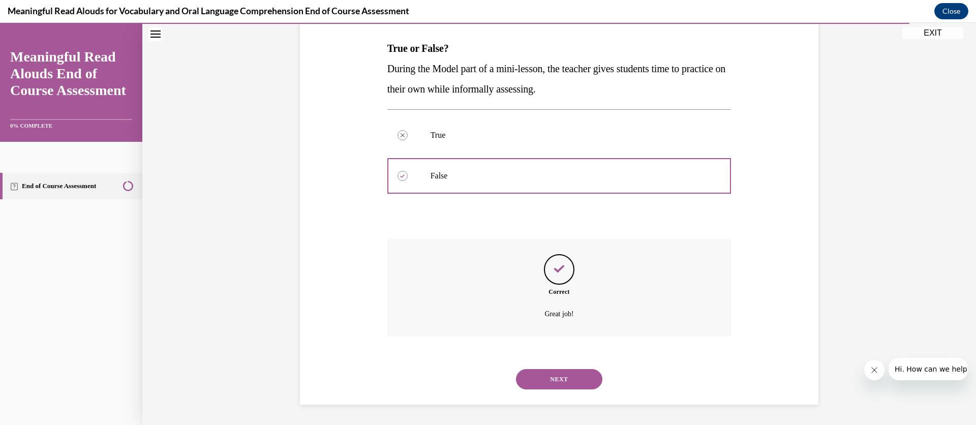
click at [545, 381] on button "NEXT" at bounding box center [559, 379] width 86 height 20
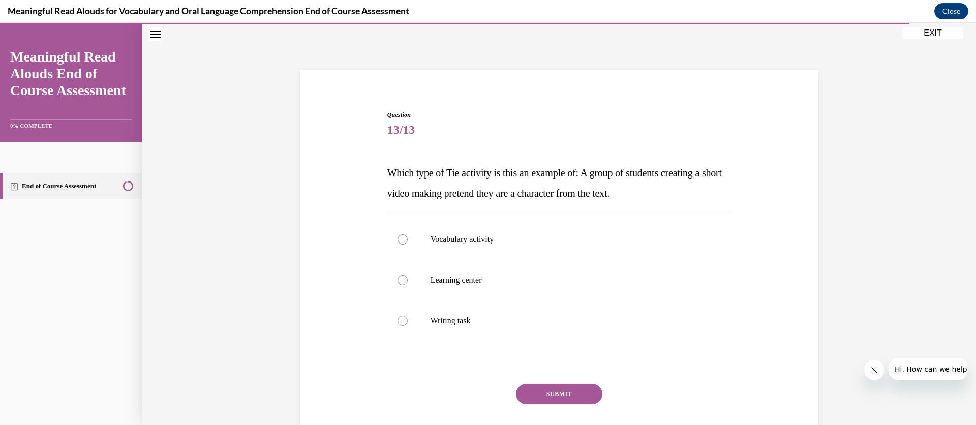
click at [397, 278] on div at bounding box center [402, 280] width 10 height 10
click at [397, 278] on input "Learning center" at bounding box center [402, 280] width 10 height 10
radio input "true"
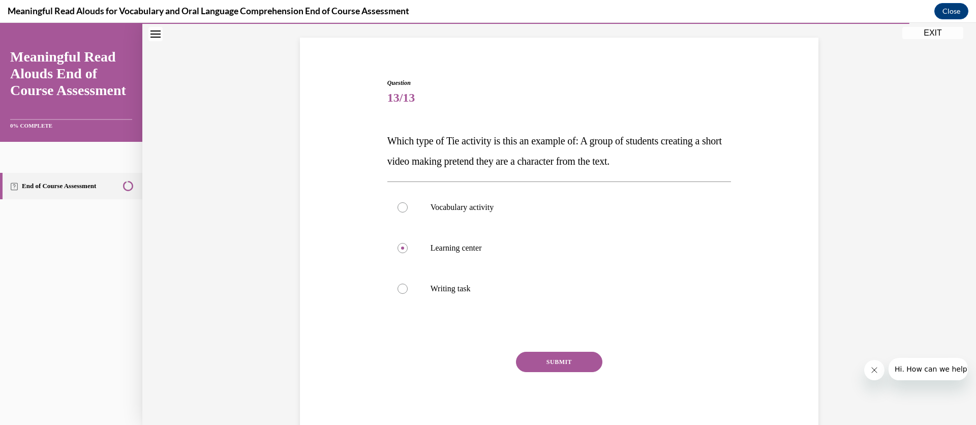
click at [549, 356] on button "SUBMIT" at bounding box center [559, 362] width 86 height 20
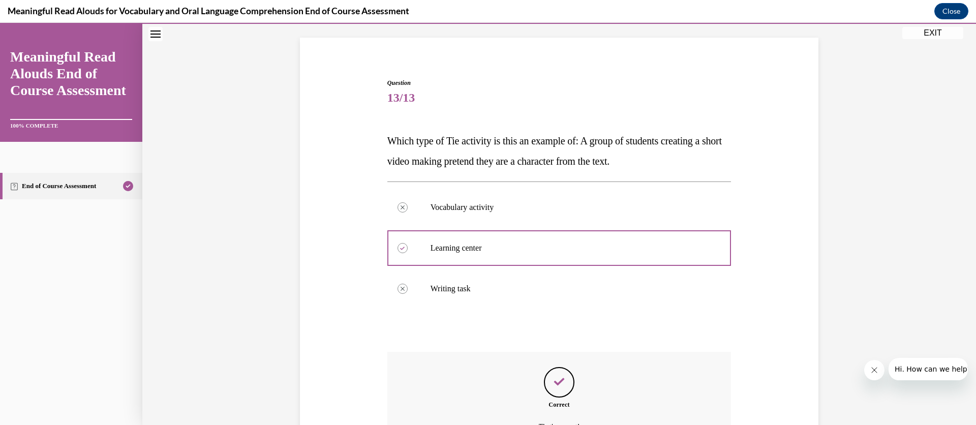
scroll to position [176, 0]
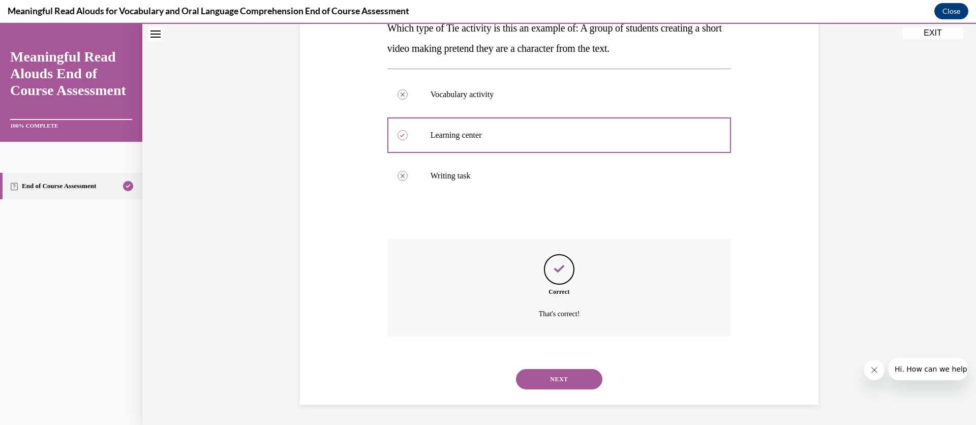
click at [557, 373] on button "NEXT" at bounding box center [559, 379] width 86 height 20
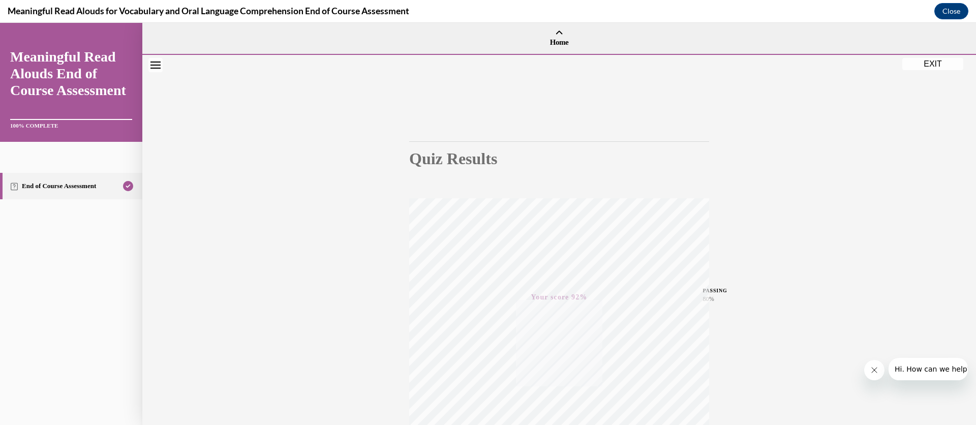
scroll to position [119, 0]
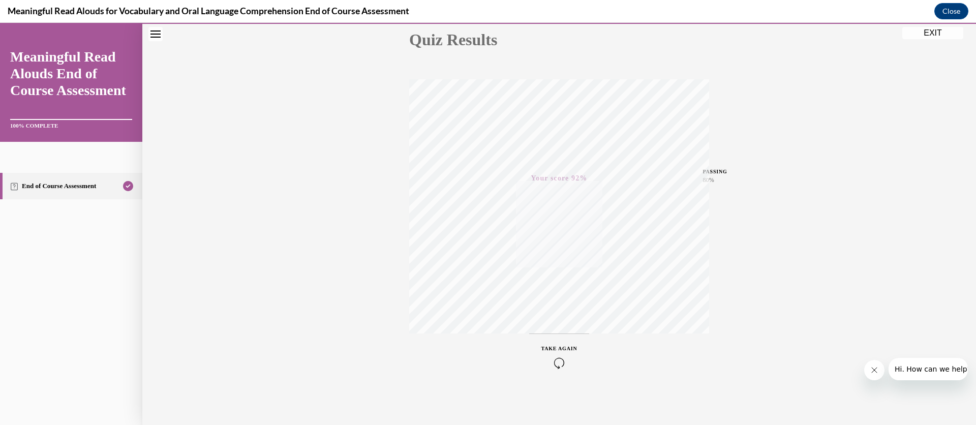
click at [936, 34] on button "EXIT" at bounding box center [932, 33] width 61 height 12
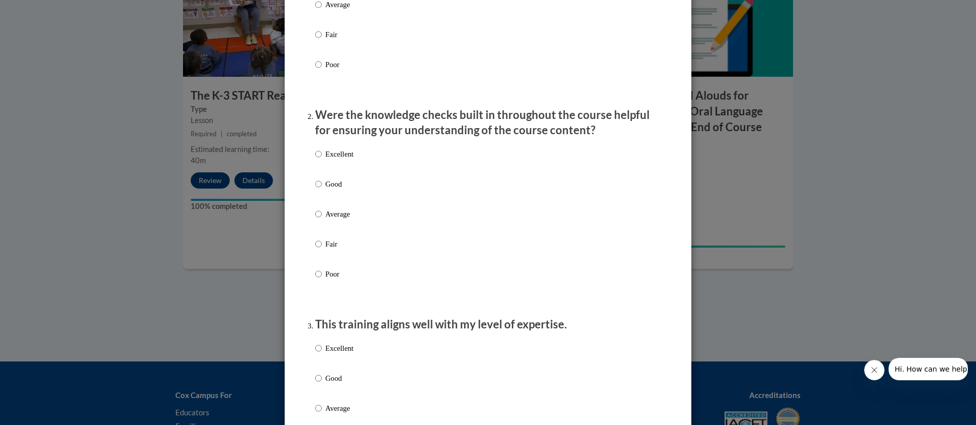
scroll to position [152, 0]
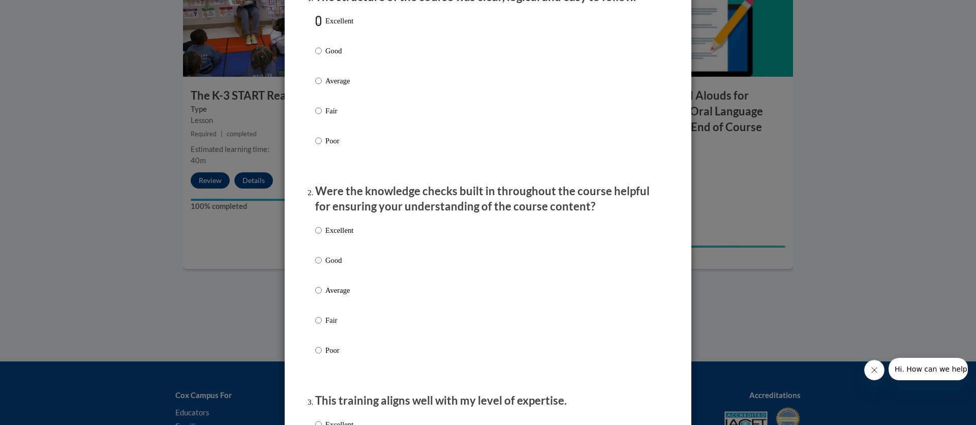
click at [315, 26] on input "Excellent" at bounding box center [318, 20] width 7 height 11
radio input "true"
click at [315, 236] on input "Excellent" at bounding box center [318, 230] width 7 height 11
radio input "true"
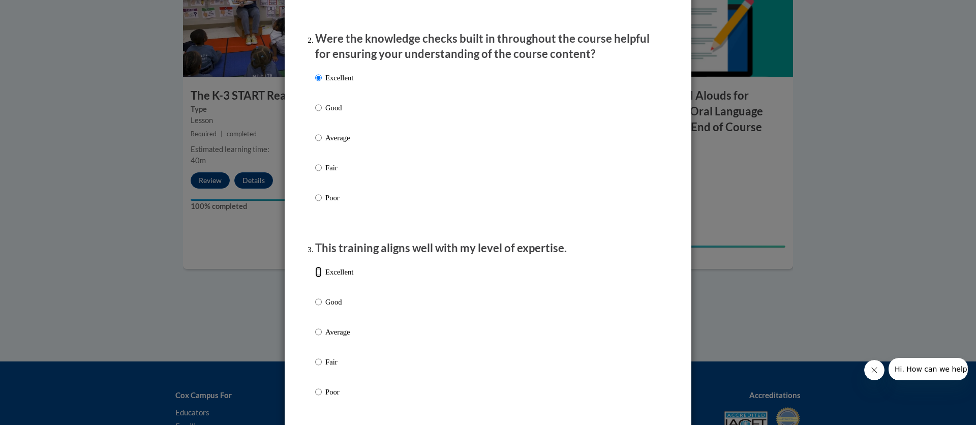
click at [315, 278] on input "Excellent" at bounding box center [318, 271] width 7 height 11
radio input "true"
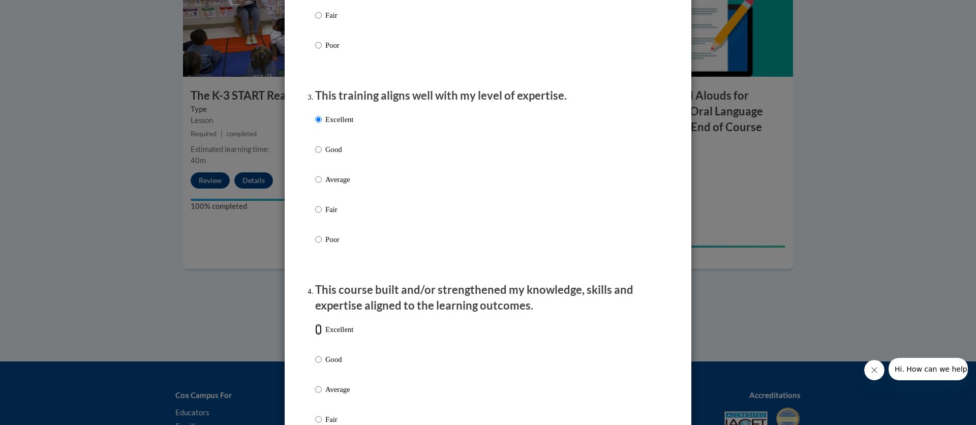
click at [315, 335] on input "Excellent" at bounding box center [318, 329] width 7 height 11
radio input "true"
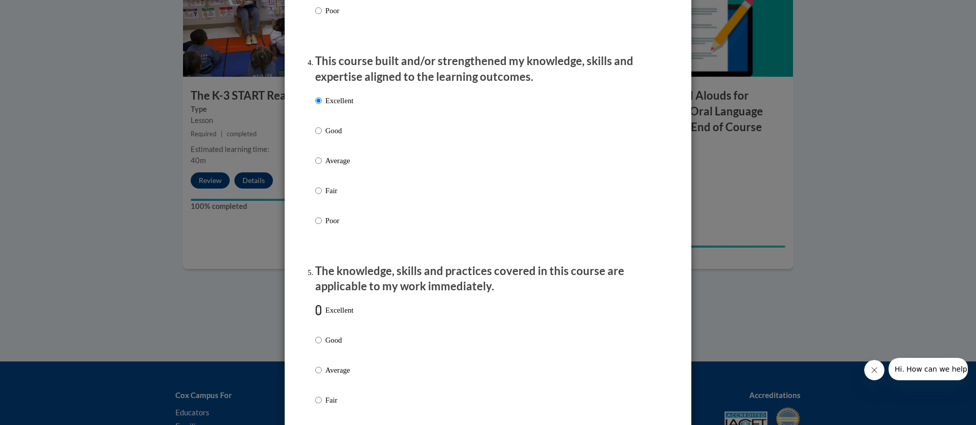
click at [315, 316] on input "Excellent" at bounding box center [318, 309] width 7 height 11
radio input "true"
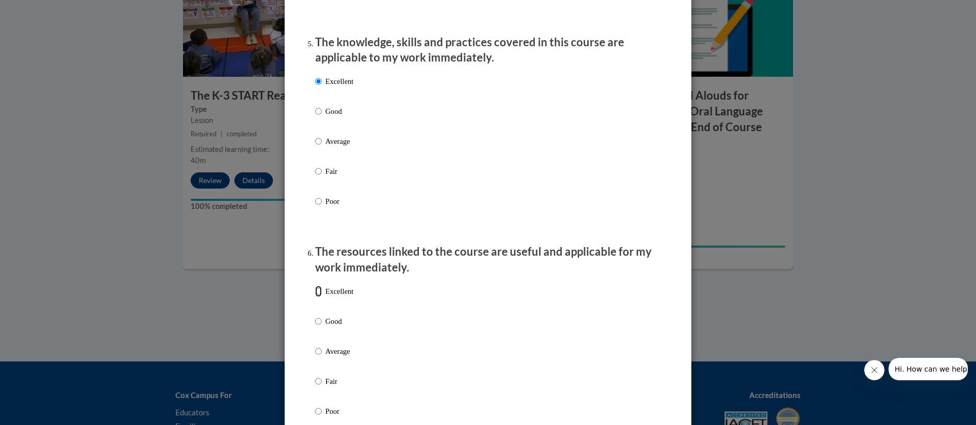
click at [315, 297] on input "Excellent" at bounding box center [318, 291] width 7 height 11
radio input "true"
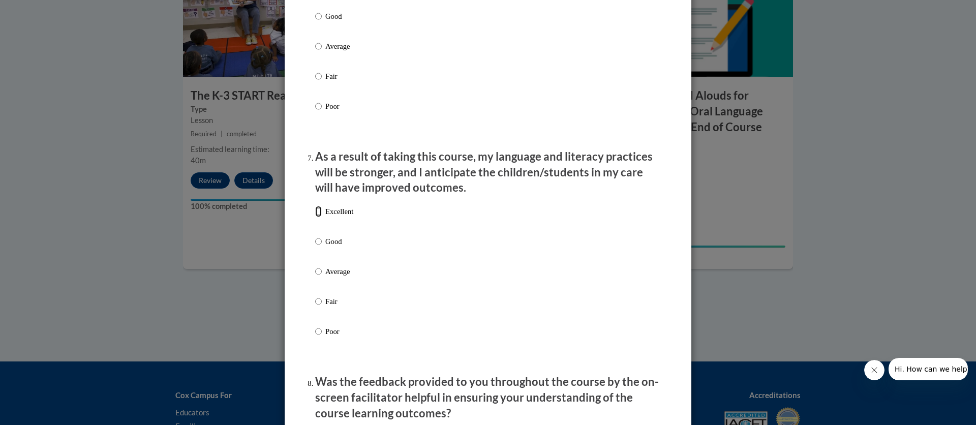
click at [316, 220] on label "Excellent" at bounding box center [334, 219] width 38 height 27
click at [316, 217] on input "Excellent" at bounding box center [318, 211] width 7 height 11
radio input "true"
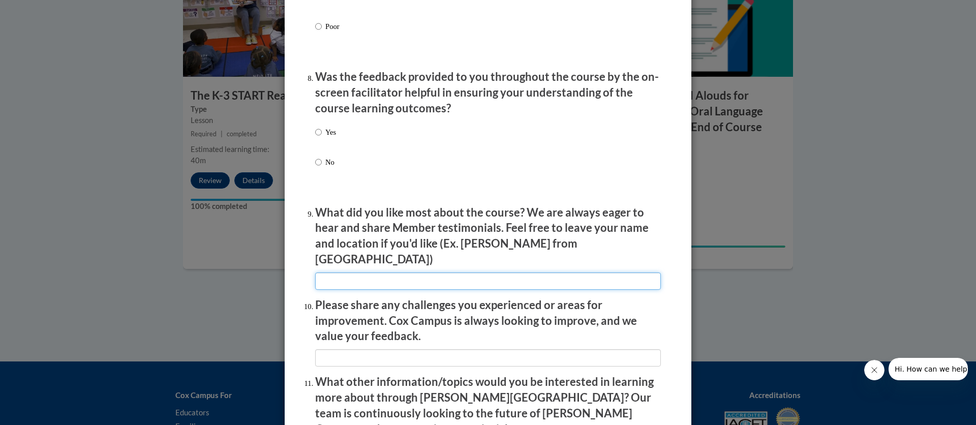
click at [358, 278] on input "textbox" at bounding box center [488, 280] width 346 height 17
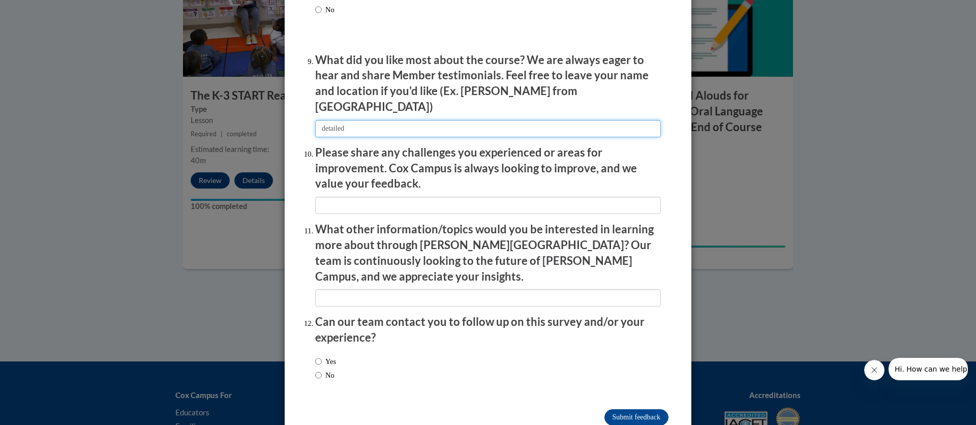
type input "detailed"
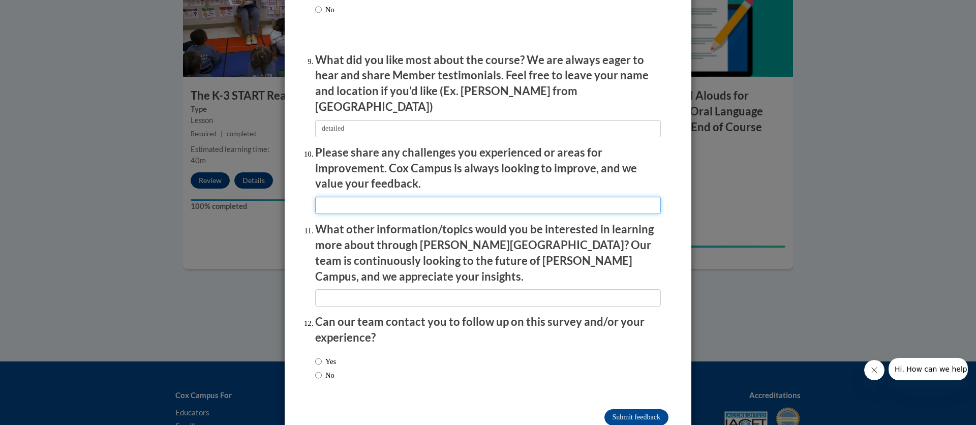
click at [338, 197] on input "textbox" at bounding box center [488, 205] width 346 height 17
type input "NA"
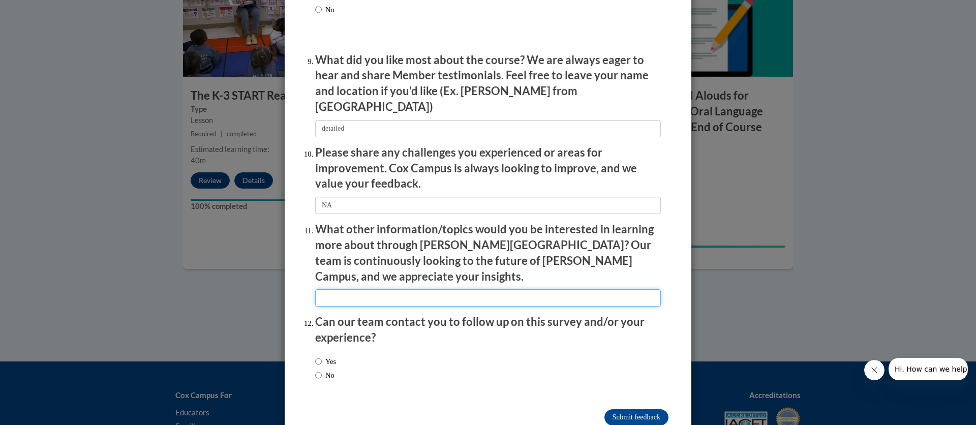
click at [358, 289] on input "textbox" at bounding box center [488, 297] width 346 height 17
type input "NA"
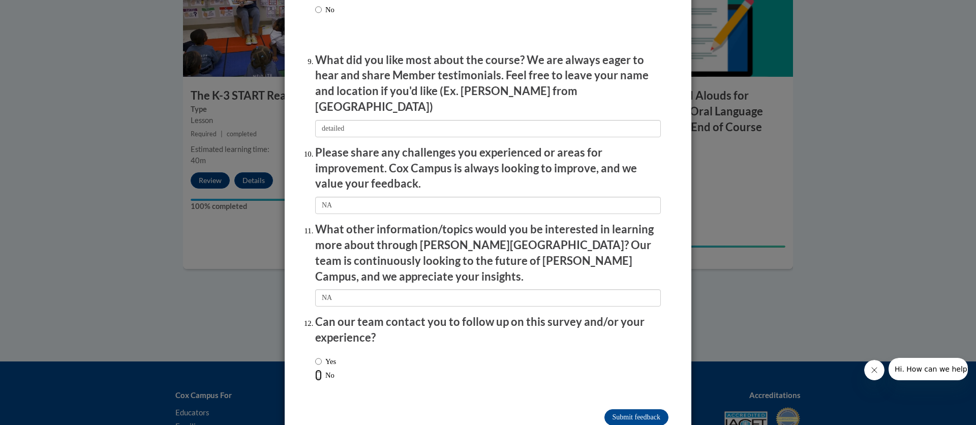
click at [315, 370] on input "No" at bounding box center [318, 375] width 7 height 11
radio input "true"
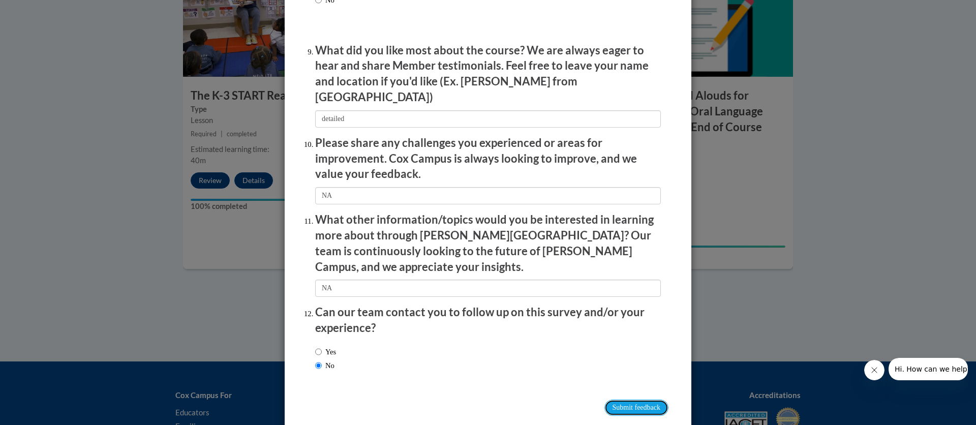
click at [614, 400] on input "Submit feedback" at bounding box center [636, 408] width 64 height 16
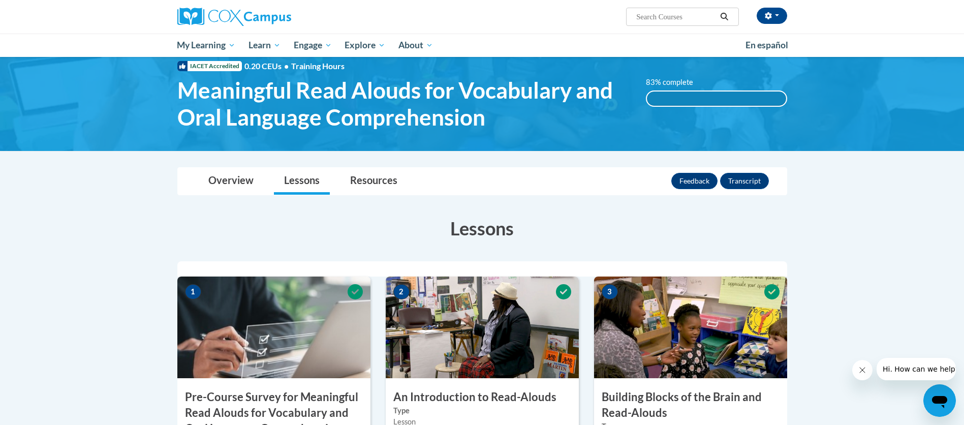
scroll to position [0, 0]
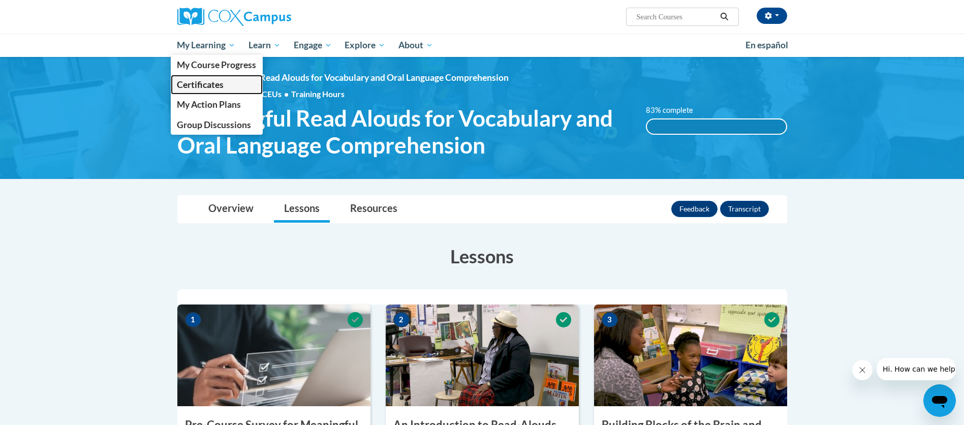
click at [203, 88] on span "Certificates" at bounding box center [200, 84] width 47 height 11
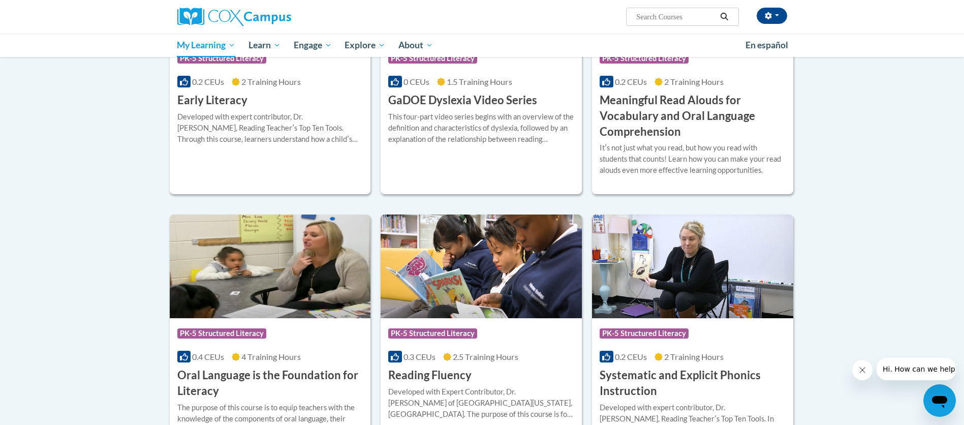
scroll to position [152, 0]
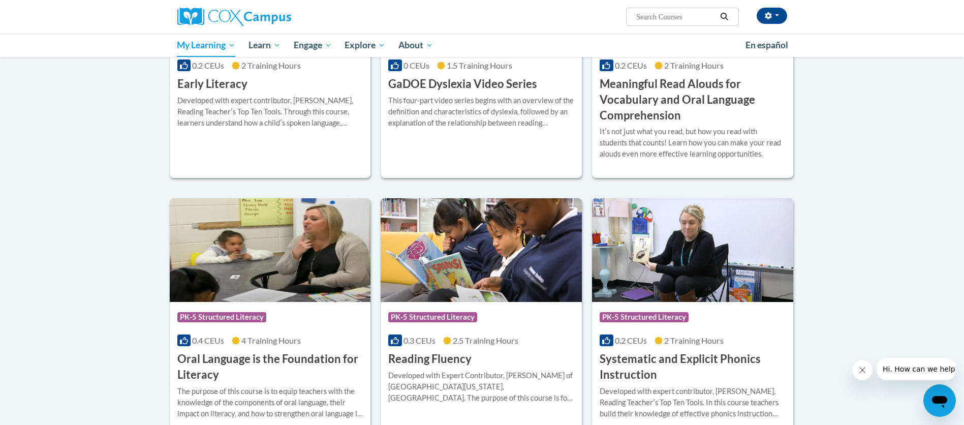
scroll to position [245, 0]
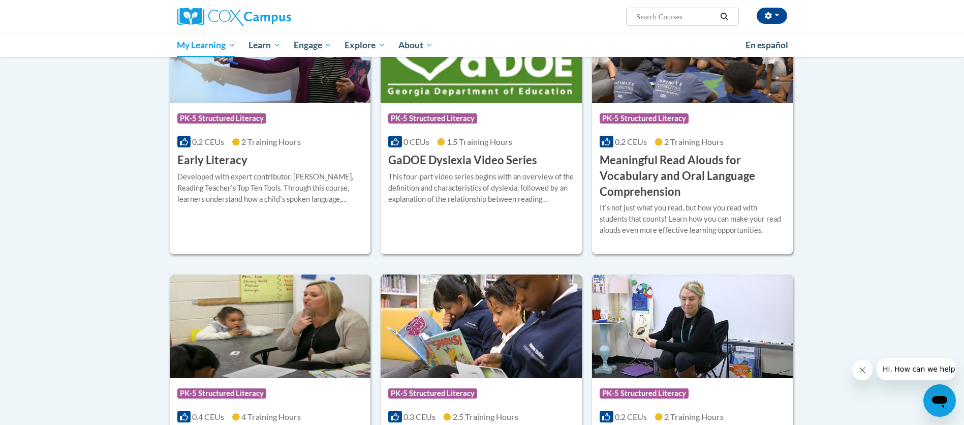
click at [658, 170] on h3 "Meaningful Read Alouds for Vocabulary and Oral Language Comprehension" at bounding box center [693, 175] width 186 height 47
